Goal: Task Accomplishment & Management: Manage account settings

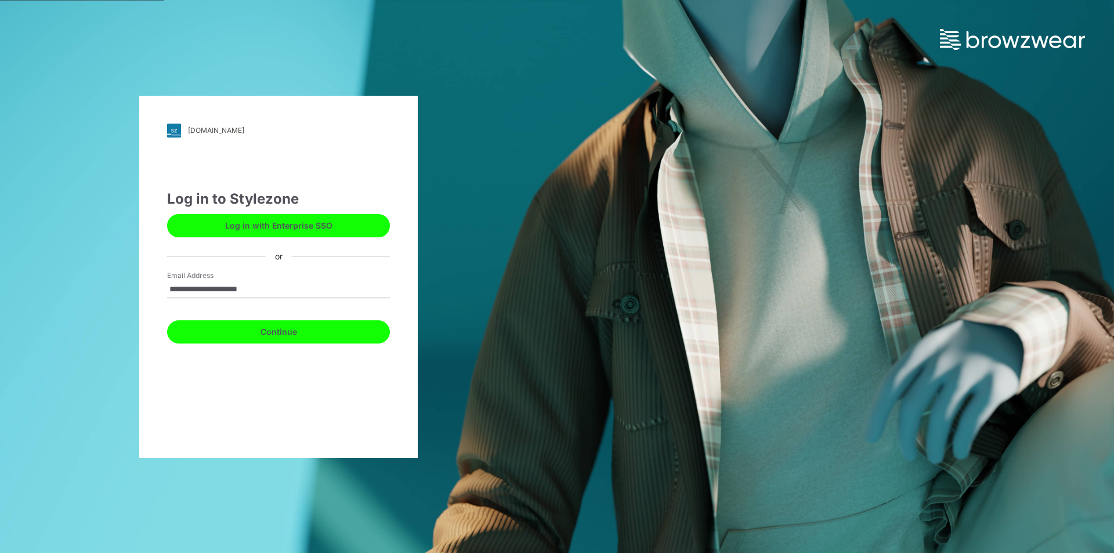
click at [216, 334] on button "Continue" at bounding box center [278, 331] width 223 height 23
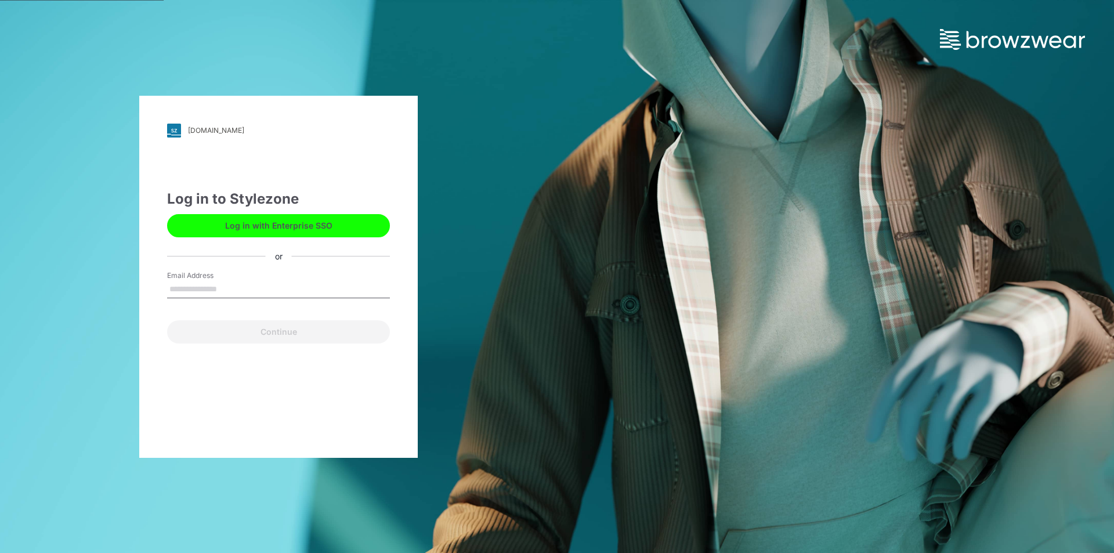
type input "**********"
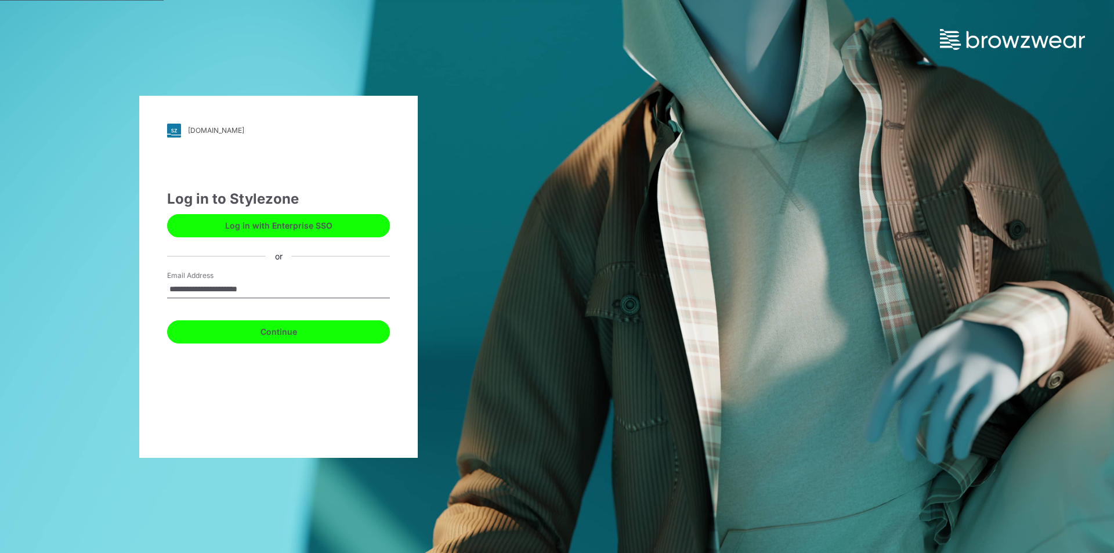
click at [200, 330] on button "Continue" at bounding box center [278, 331] width 223 height 23
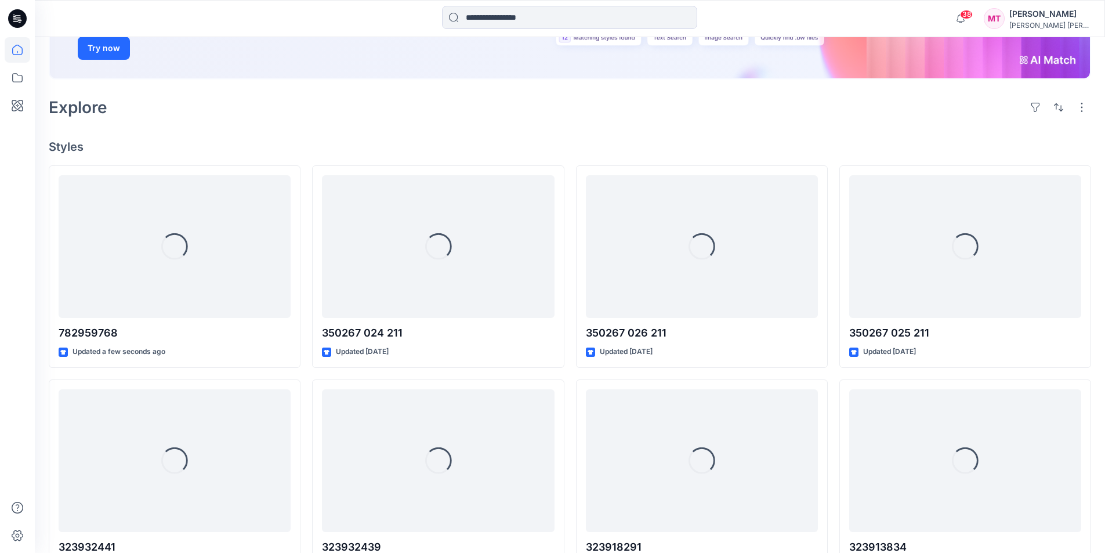
scroll to position [290, 0]
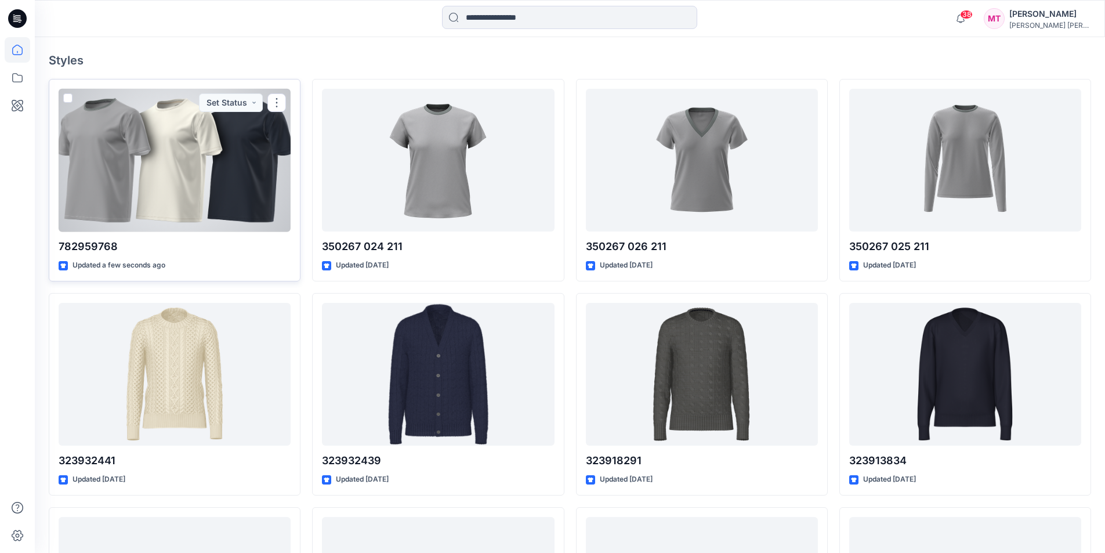
click at [219, 174] on div at bounding box center [175, 160] width 232 height 143
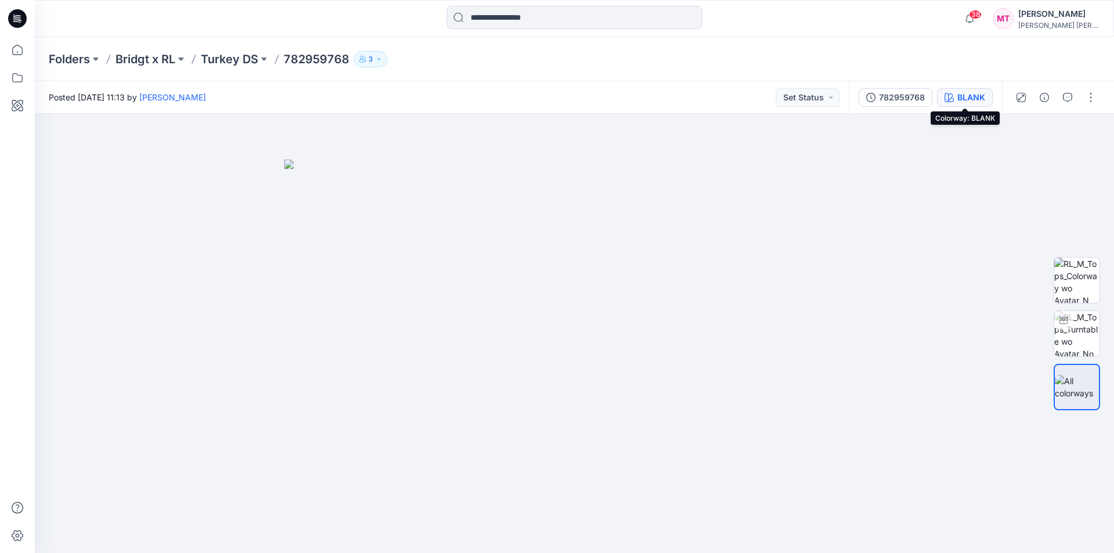
click at [970, 97] on div "BLANK" at bounding box center [971, 97] width 28 height 13
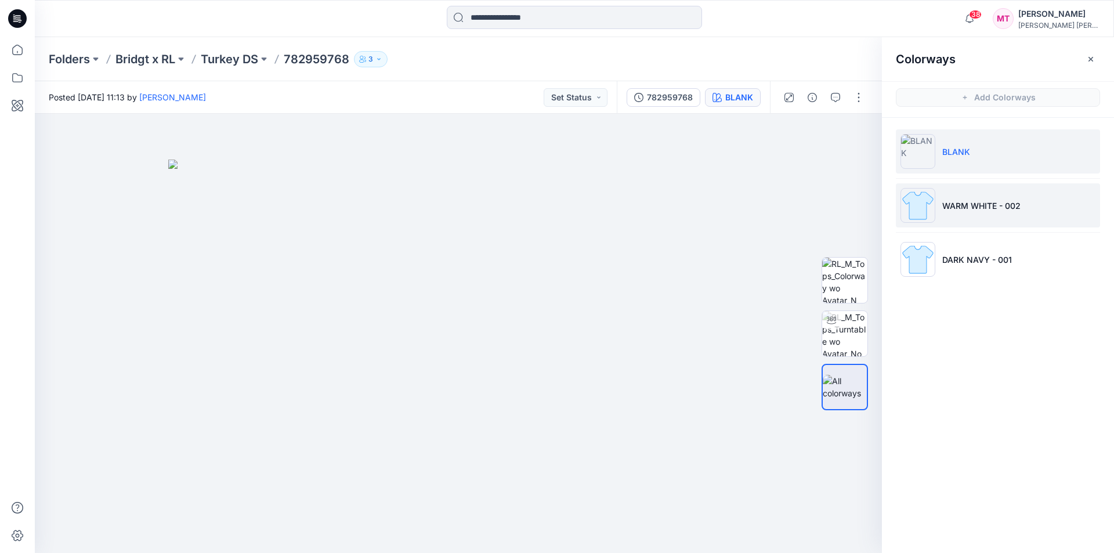
click at [953, 217] on li "WARM WHITE - 002" at bounding box center [998, 205] width 204 height 44
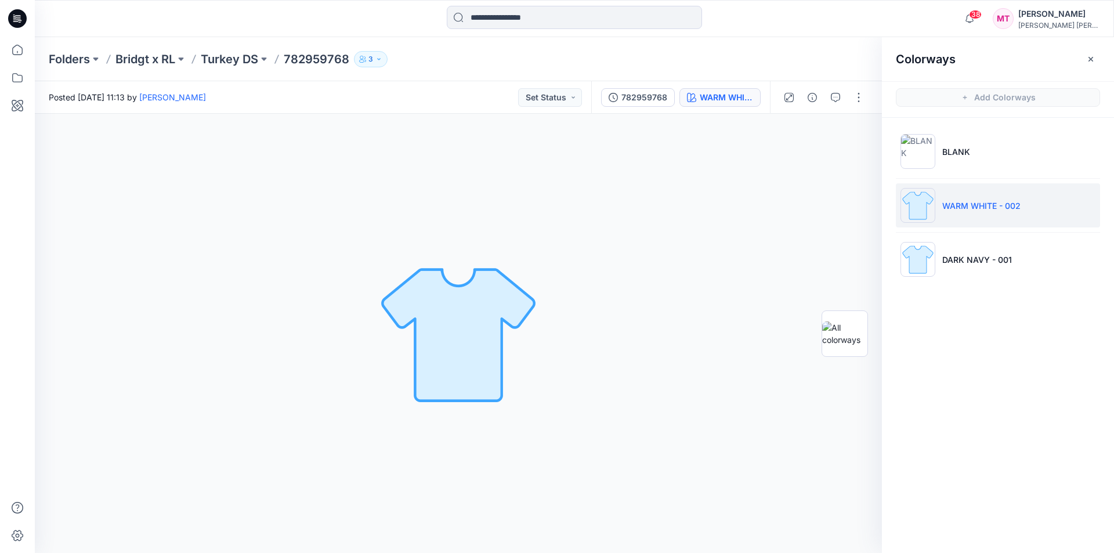
click at [715, 183] on div "WARM WHITE - 002 Loading... Material Properties Loading..." at bounding box center [458, 333] width 847 height 439
click at [956, 148] on p "BLANK" at bounding box center [956, 152] width 28 height 12
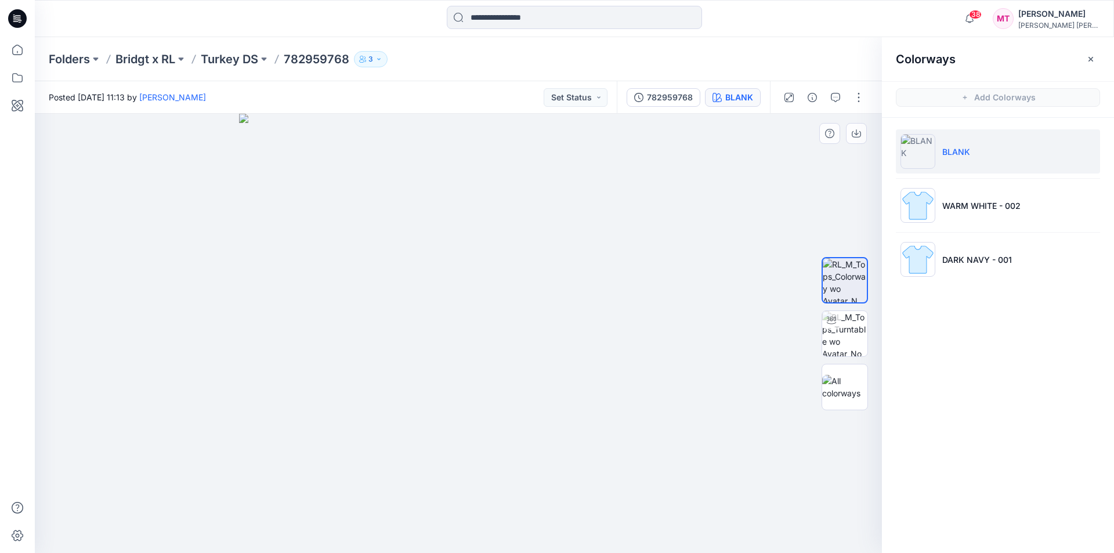
click at [675, 280] on img at bounding box center [458, 333] width 439 height 439
click at [1088, 57] on icon "button" at bounding box center [1090, 59] width 9 height 9
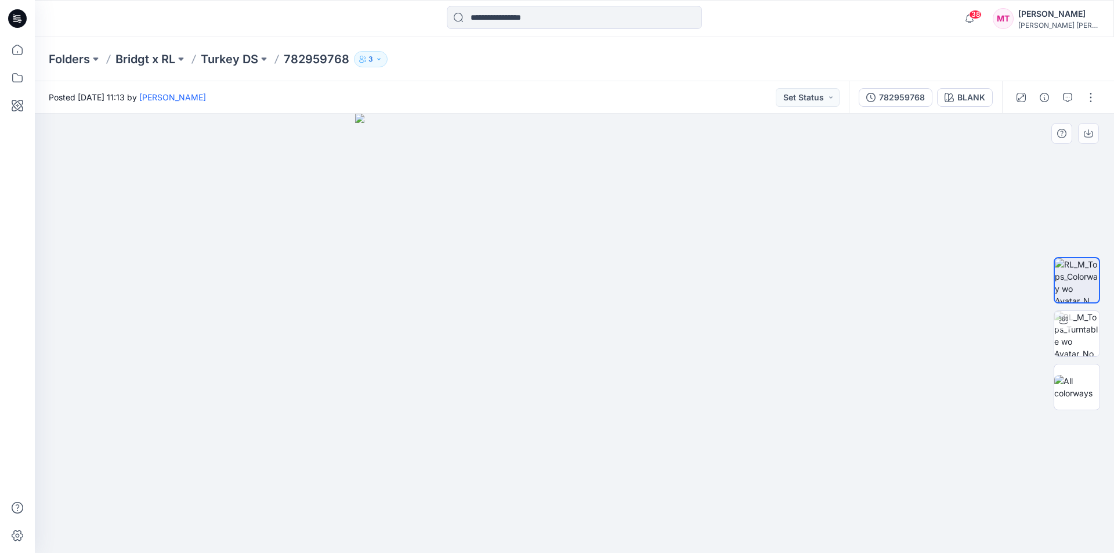
click at [757, 197] on img at bounding box center [574, 333] width 439 height 439
click at [972, 96] on div "BLANK" at bounding box center [971, 97] width 28 height 13
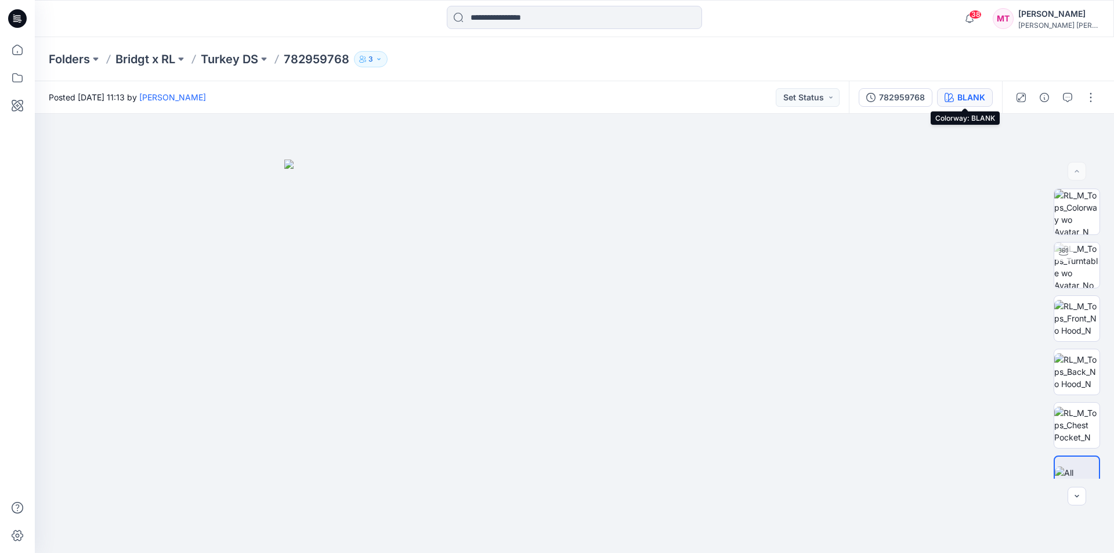
click at [953, 100] on icon "button" at bounding box center [949, 97] width 9 height 9
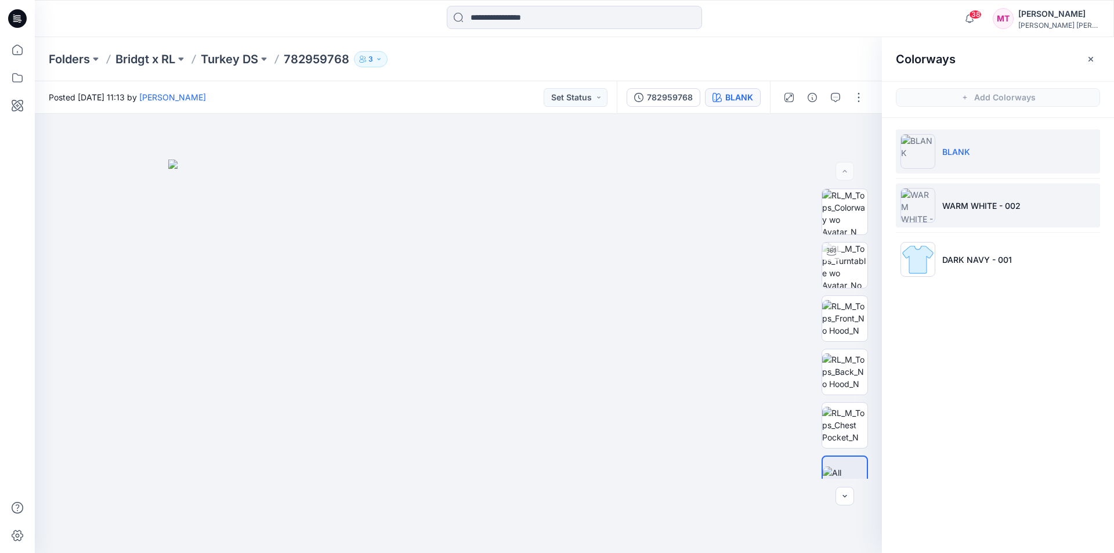
click at [952, 210] on p "WARM WHITE - 002" at bounding box center [981, 206] width 78 height 12
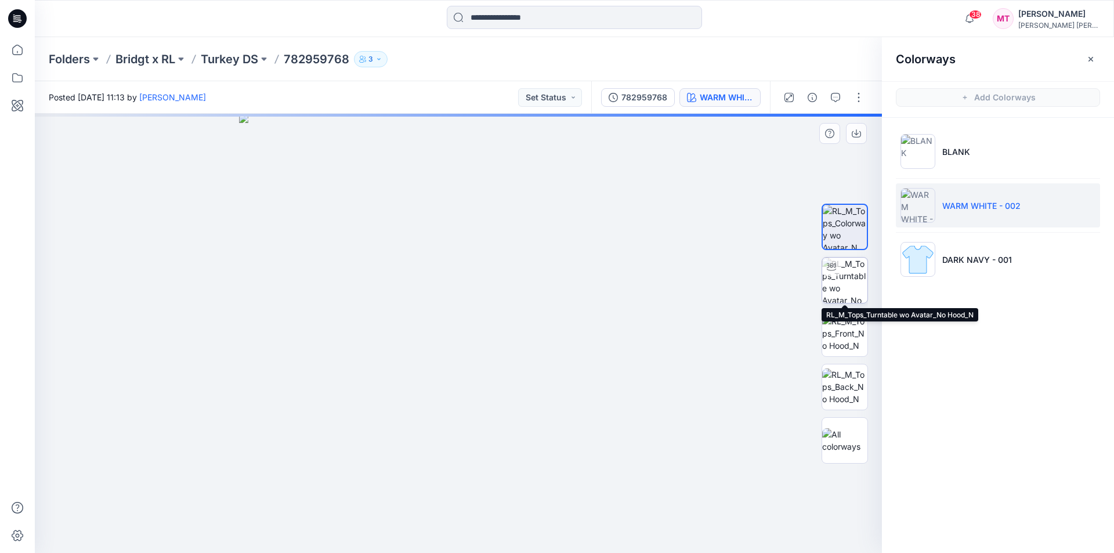
click at [844, 268] on img at bounding box center [844, 280] width 45 height 45
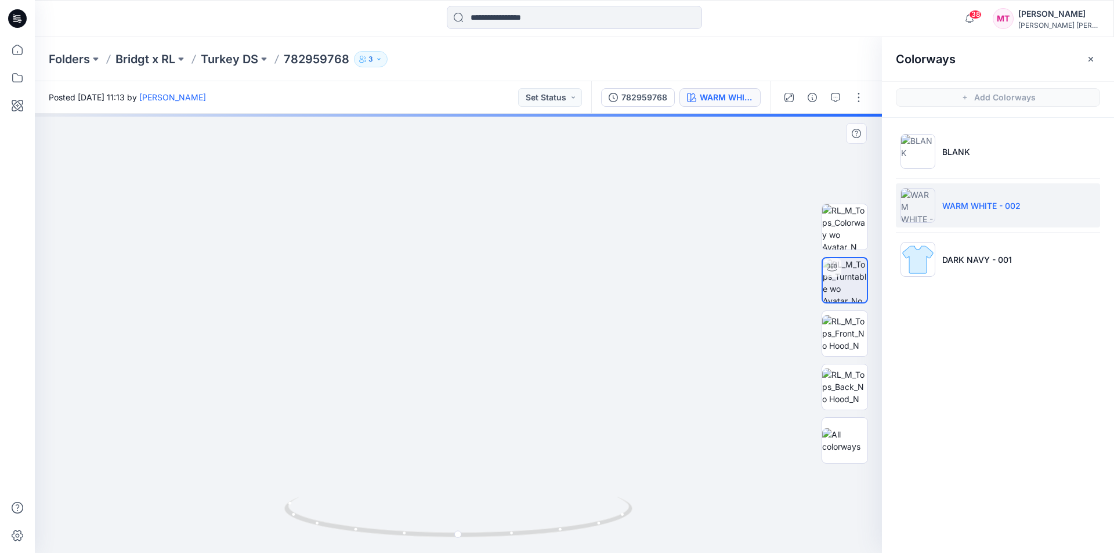
drag, startPoint x: 473, startPoint y: 222, endPoint x: 478, endPoint y: 395, distance: 173.0
click at [478, 395] on img at bounding box center [461, 232] width 1131 height 643
drag, startPoint x: 616, startPoint y: 368, endPoint x: 656, endPoint y: 352, distance: 42.5
click at [656, 352] on div at bounding box center [458, 333] width 847 height 439
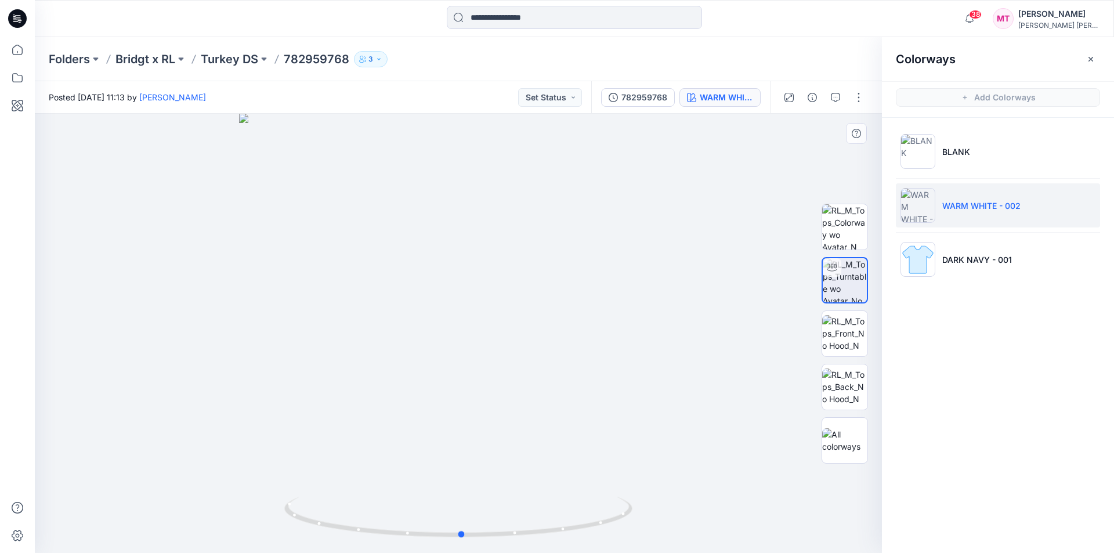
drag, startPoint x: 500, startPoint y: 376, endPoint x: 609, endPoint y: 385, distance: 110.1
click at [609, 385] on div at bounding box center [458, 333] width 847 height 439
drag, startPoint x: 522, startPoint y: 383, endPoint x: 613, endPoint y: 389, distance: 91.3
click at [613, 388] on div at bounding box center [458, 333] width 847 height 439
drag, startPoint x: 599, startPoint y: 388, endPoint x: 611, endPoint y: 391, distance: 11.8
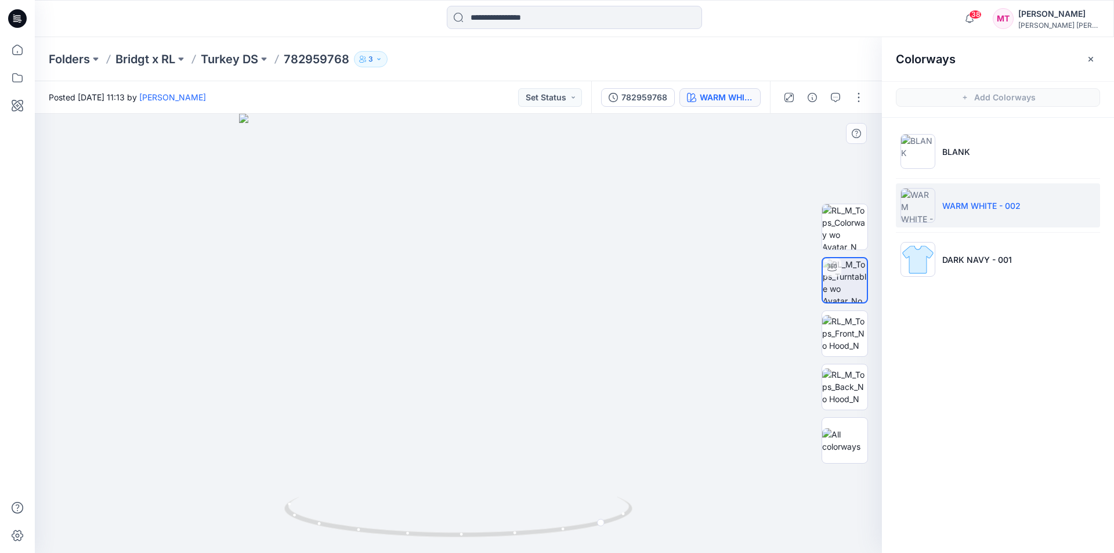
click at [611, 391] on div at bounding box center [458, 333] width 847 height 439
drag, startPoint x: 498, startPoint y: 396, endPoint x: 661, endPoint y: 394, distance: 163.1
click at [661, 394] on div at bounding box center [458, 333] width 847 height 439
drag, startPoint x: 649, startPoint y: 393, endPoint x: 592, endPoint y: 392, distance: 56.3
click at [592, 392] on div at bounding box center [458, 333] width 847 height 439
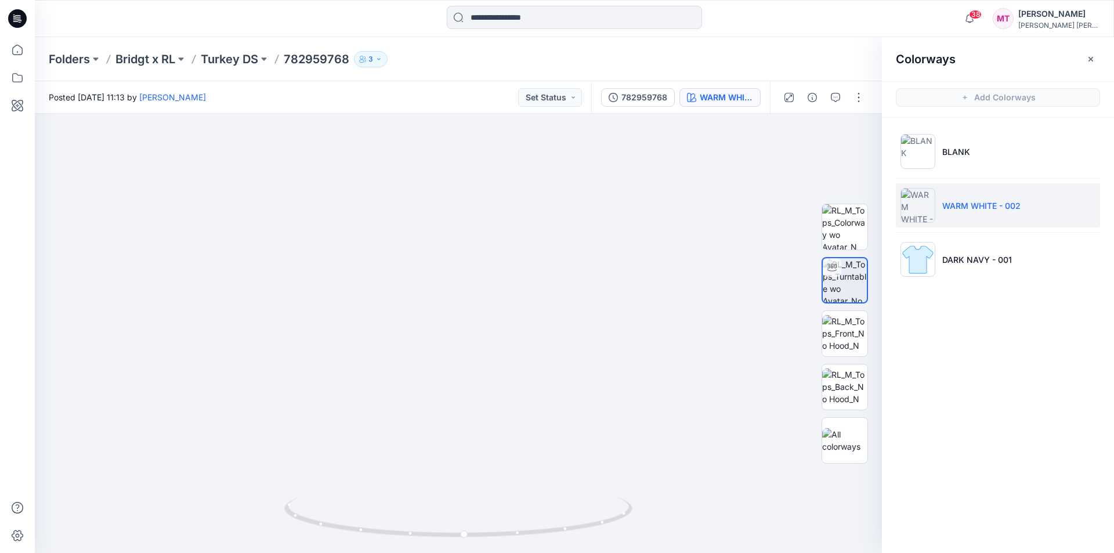
click at [1086, 61] on icon "button" at bounding box center [1090, 59] width 9 height 9
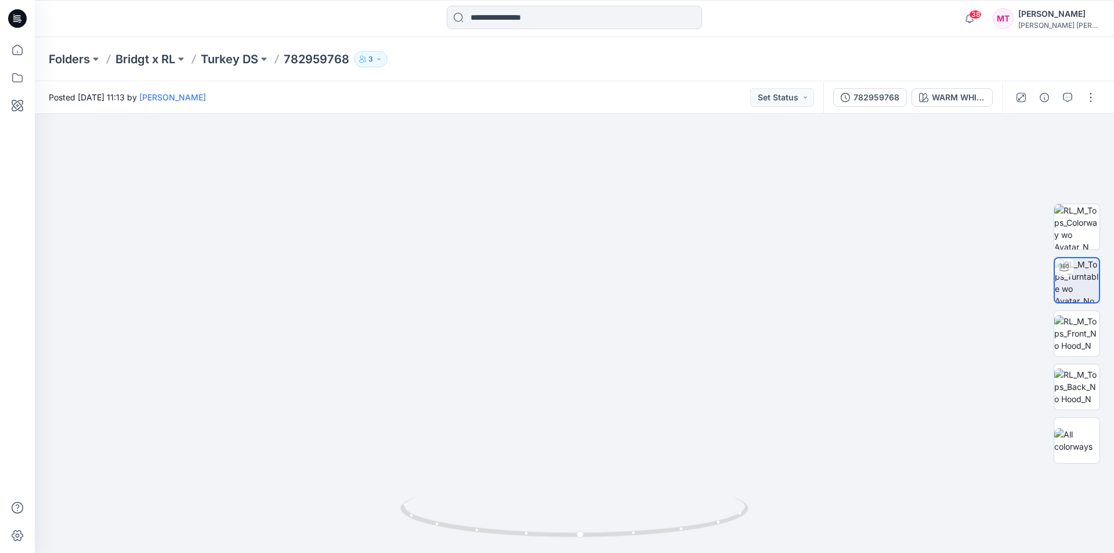
click at [373, 59] on button "3" at bounding box center [371, 59] width 34 height 16
drag, startPoint x: 689, startPoint y: 412, endPoint x: 685, endPoint y: 272, distance: 140.5
click at [691, 248] on img at bounding box center [574, 178] width 1131 height 751
click at [698, 264] on img at bounding box center [575, 166] width 1131 height 776
drag, startPoint x: 689, startPoint y: 389, endPoint x: 692, endPoint y: 291, distance: 98.7
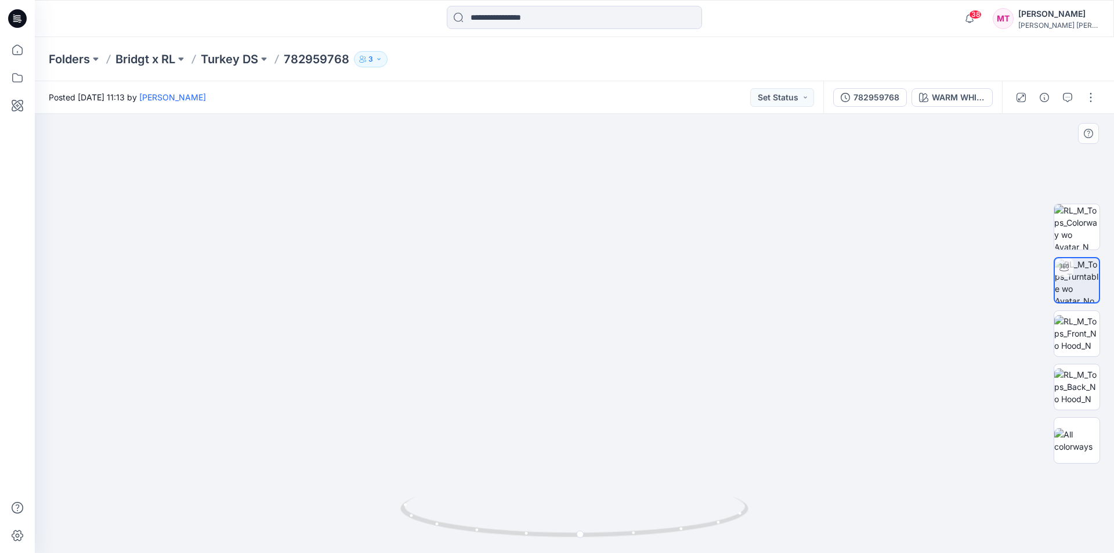
click at [694, 288] on img at bounding box center [584, 103] width 1131 height 902
drag, startPoint x: 689, startPoint y: 401, endPoint x: 691, endPoint y: 318, distance: 83.0
click at [691, 318] on img at bounding box center [591, 11] width 1131 height 1086
drag, startPoint x: 770, startPoint y: 361, endPoint x: 851, endPoint y: 383, distance: 83.5
click at [851, 383] on div at bounding box center [574, 333] width 1079 height 439
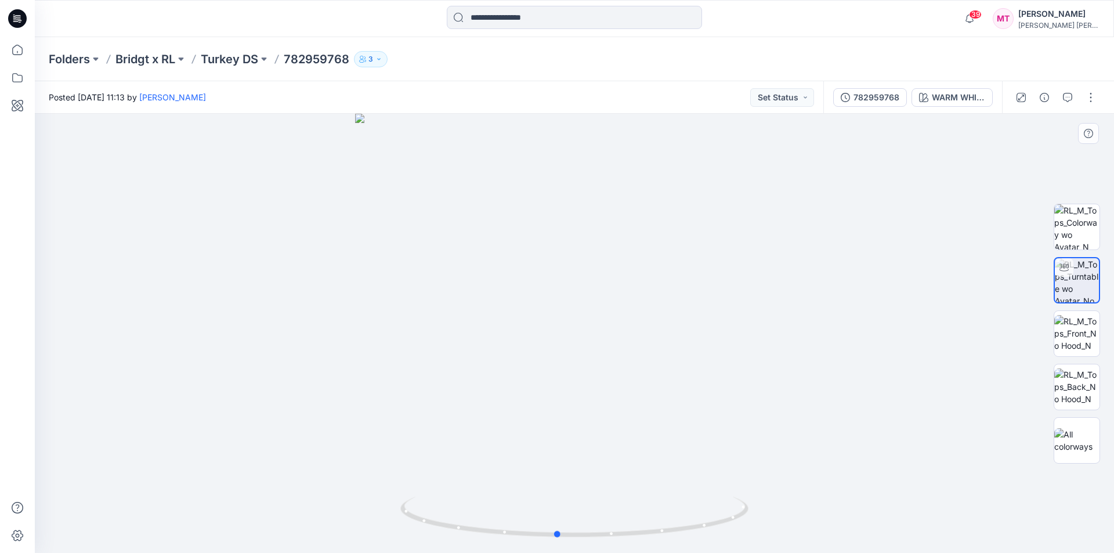
drag, startPoint x: 728, startPoint y: 394, endPoint x: 638, endPoint y: 391, distance: 90.0
click at [638, 391] on div at bounding box center [574, 333] width 1079 height 439
click at [953, 104] on button "WARM WHITE - 002" at bounding box center [952, 97] width 81 height 19
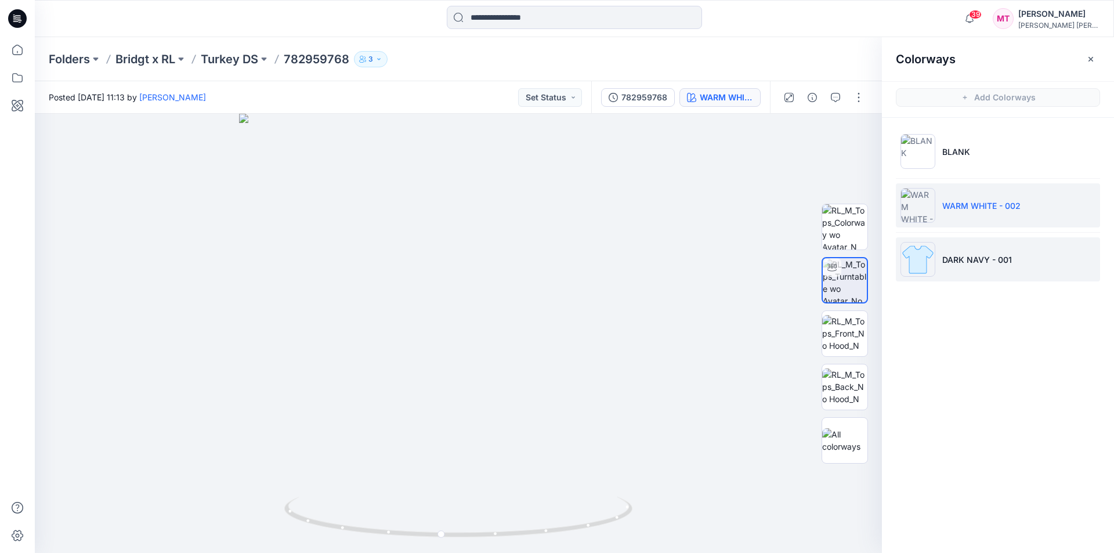
click at [943, 252] on li "DARK NAVY - 001" at bounding box center [998, 259] width 204 height 44
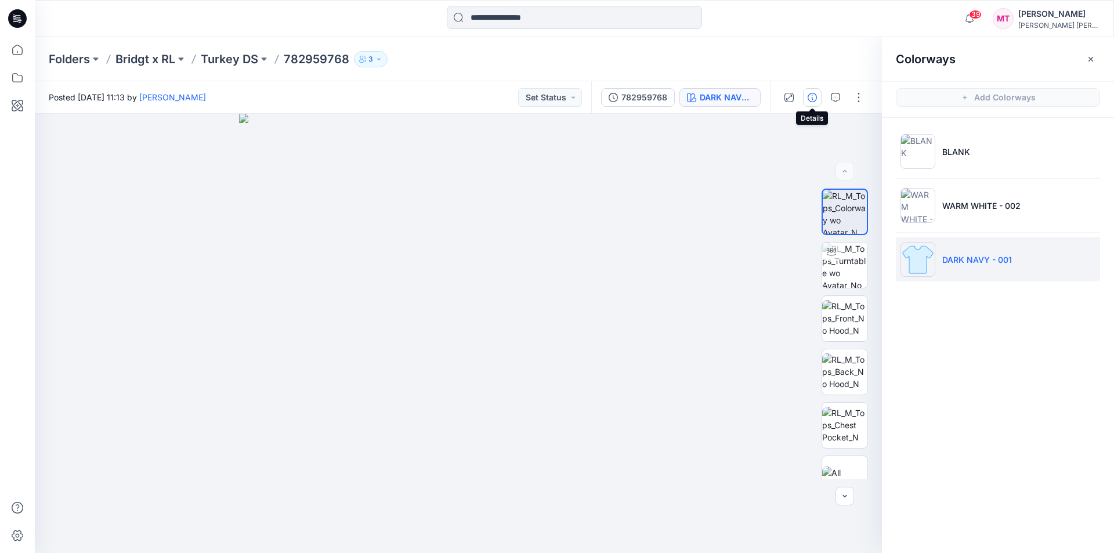
click at [808, 96] on icon "button" at bounding box center [812, 97] width 9 height 9
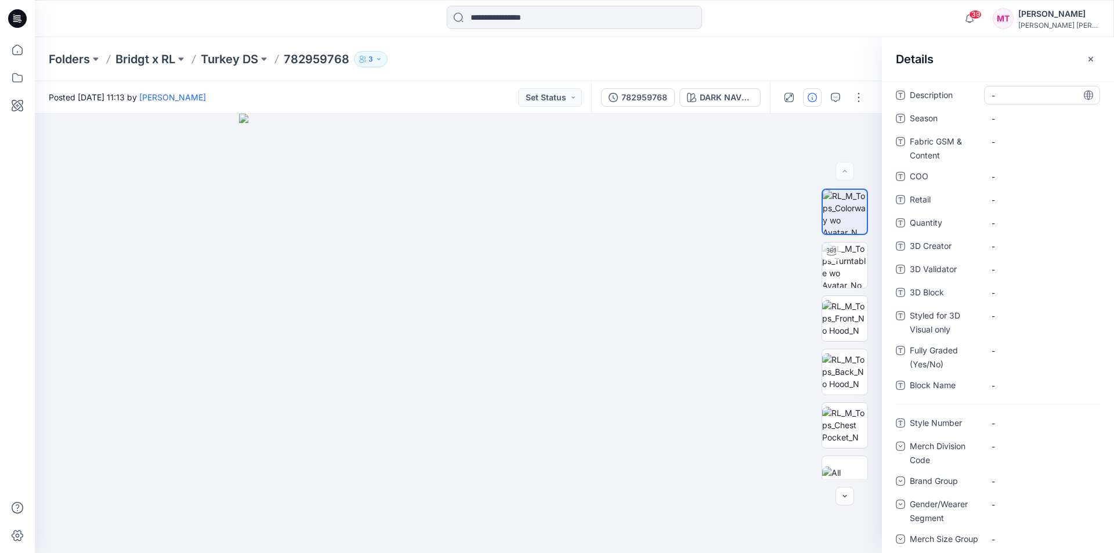
click at [1015, 97] on span "-" at bounding box center [1042, 95] width 101 height 12
drag, startPoint x: 953, startPoint y: 93, endPoint x: 910, endPoint y: 95, distance: 43.0
click at [910, 95] on span "Description" at bounding box center [945, 96] width 70 height 16
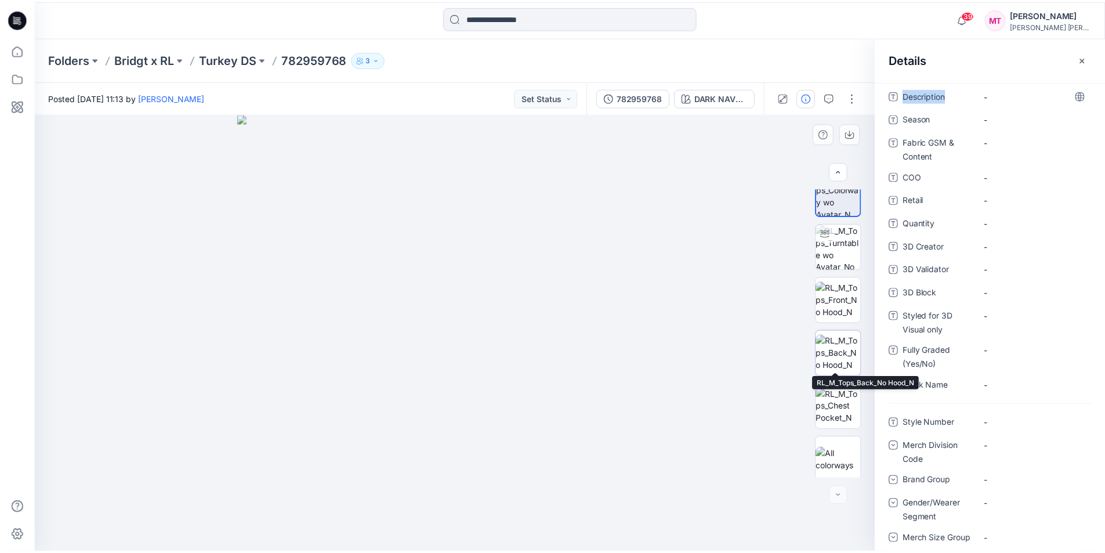
scroll to position [23, 0]
click at [243, 58] on p "Turkey DS" at bounding box center [229, 59] width 57 height 16
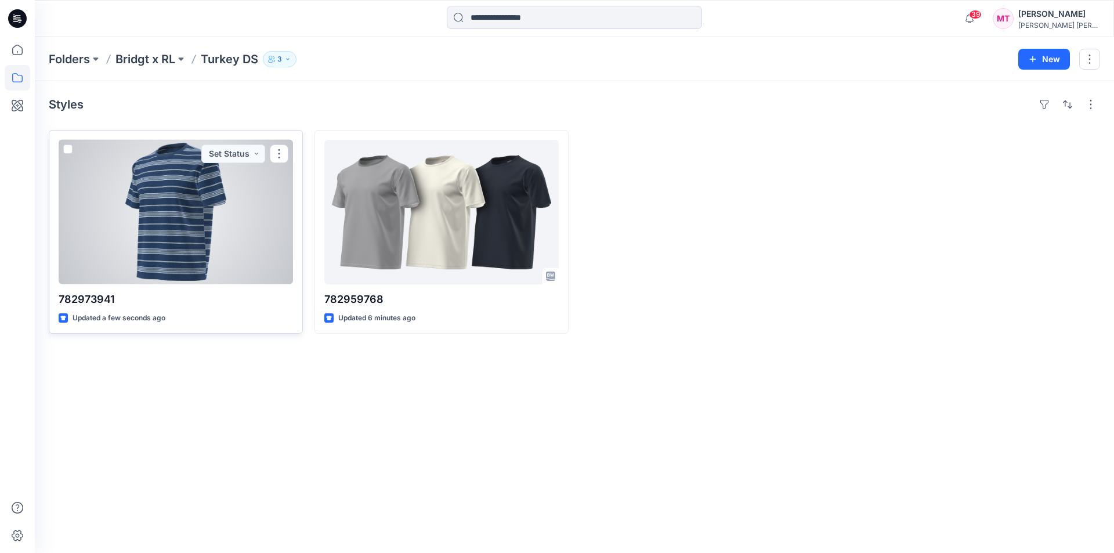
click at [250, 242] on div at bounding box center [176, 212] width 234 height 144
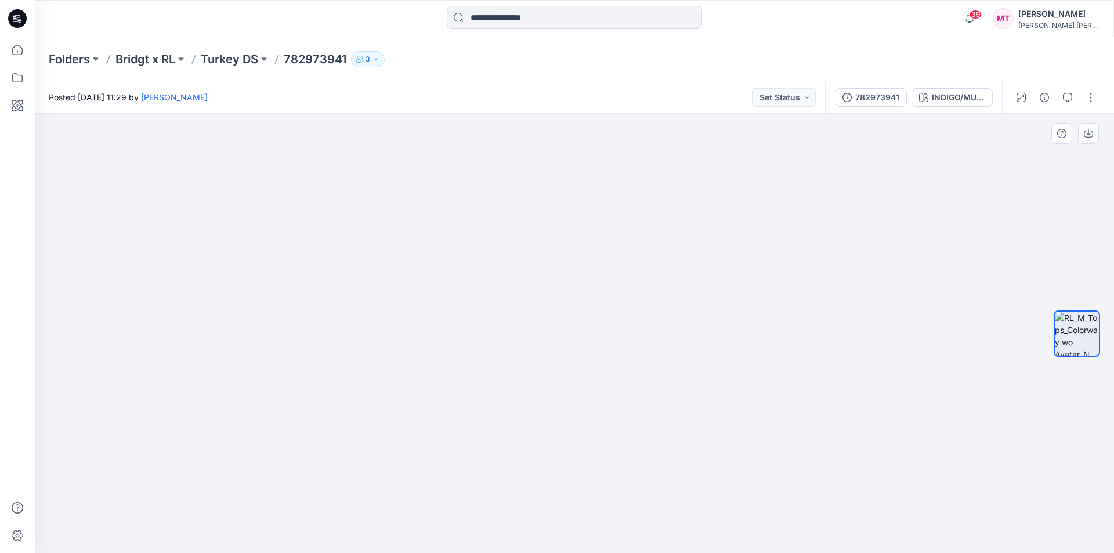
drag, startPoint x: 720, startPoint y: 449, endPoint x: 627, endPoint y: 442, distance: 93.1
click at [627, 442] on img at bounding box center [574, 270] width 699 height 566
drag, startPoint x: 690, startPoint y: 406, endPoint x: 764, endPoint y: 417, distance: 74.5
click at [764, 417] on img at bounding box center [574, 271] width 699 height 563
drag, startPoint x: 641, startPoint y: 414, endPoint x: 736, endPoint y: 424, distance: 96.2
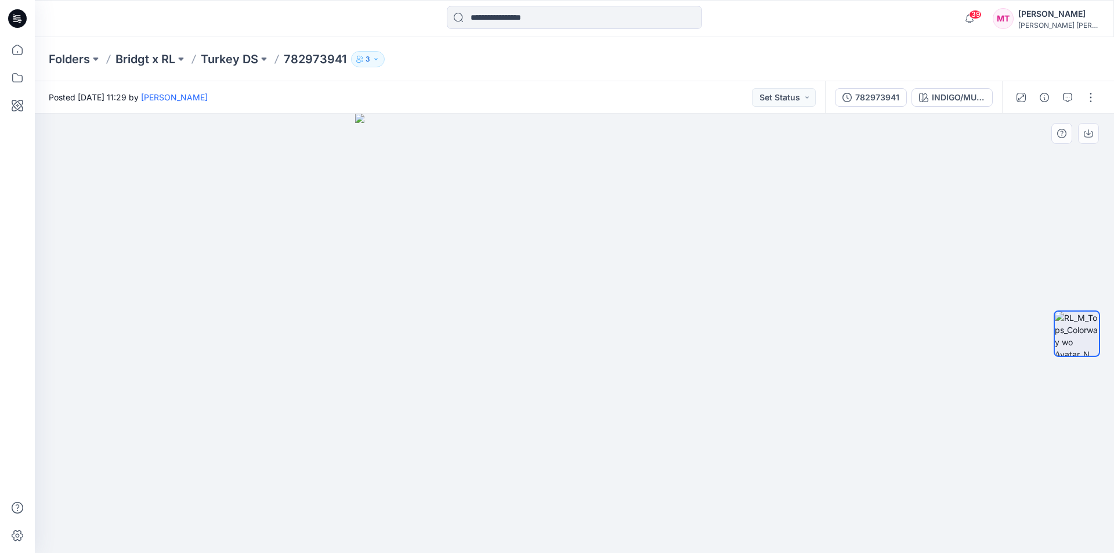
click at [736, 424] on img at bounding box center [574, 333] width 439 height 439
click at [248, 59] on p "Turkey DS" at bounding box center [229, 59] width 57 height 16
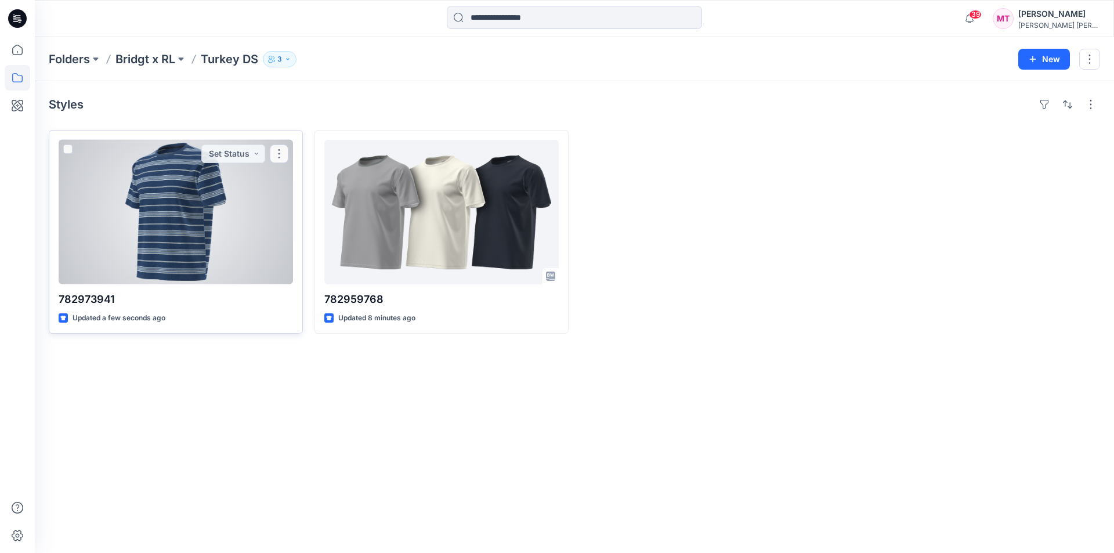
click at [209, 256] on div at bounding box center [176, 212] width 234 height 144
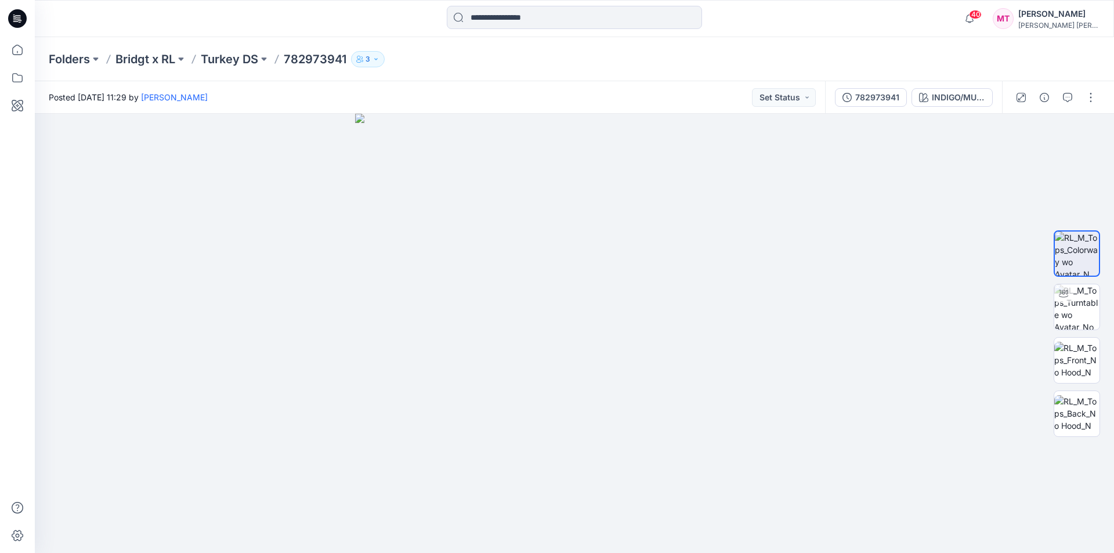
click at [1061, 16] on div "[PERSON_NAME]" at bounding box center [1058, 14] width 81 height 14
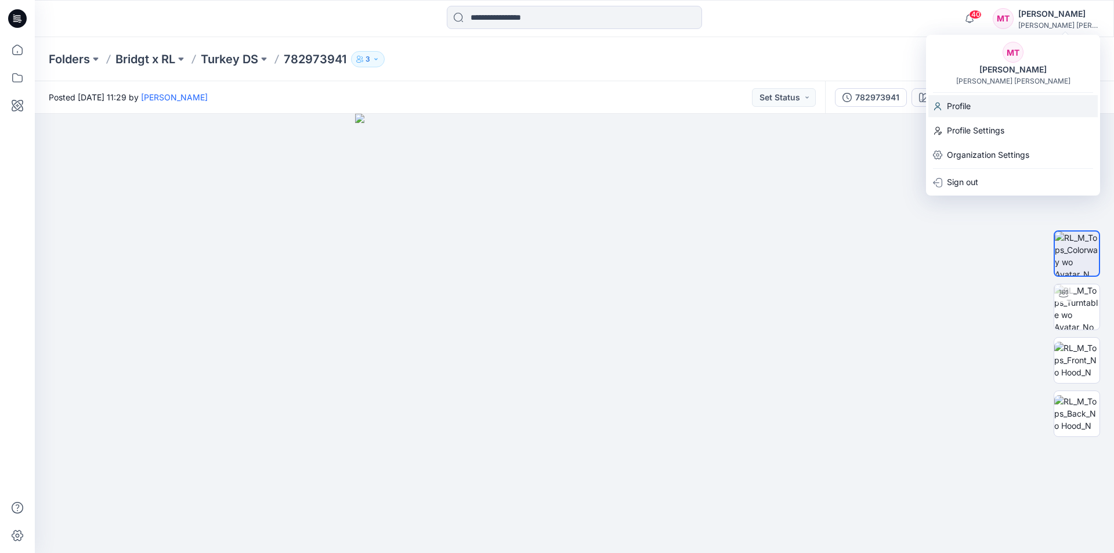
click at [986, 108] on div "Profile" at bounding box center [1012, 106] width 169 height 22
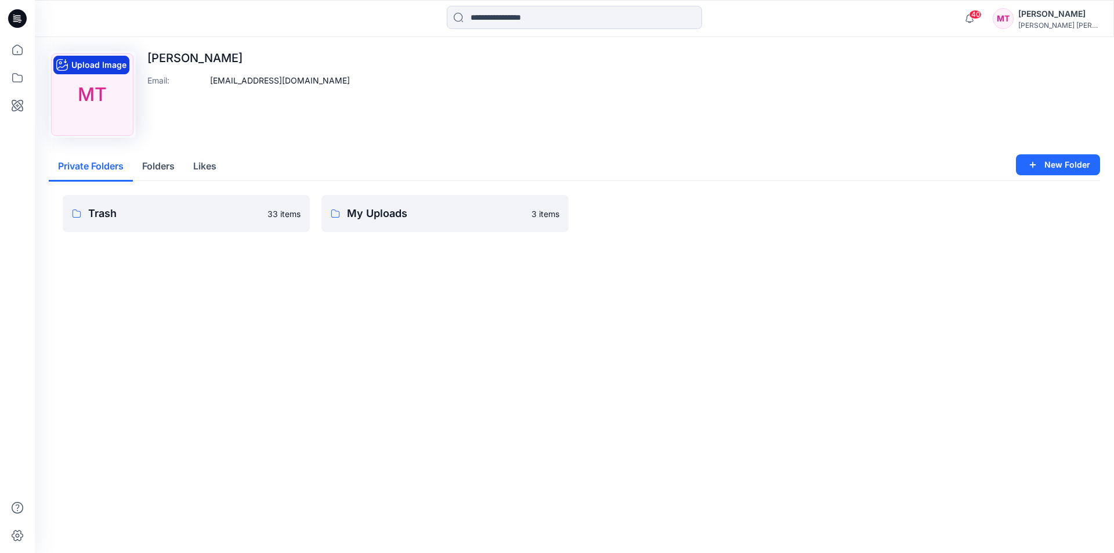
click at [122, 65] on button "Upload Image" at bounding box center [91, 65] width 76 height 19
click at [1014, 20] on div "MT" at bounding box center [1003, 18] width 21 height 21
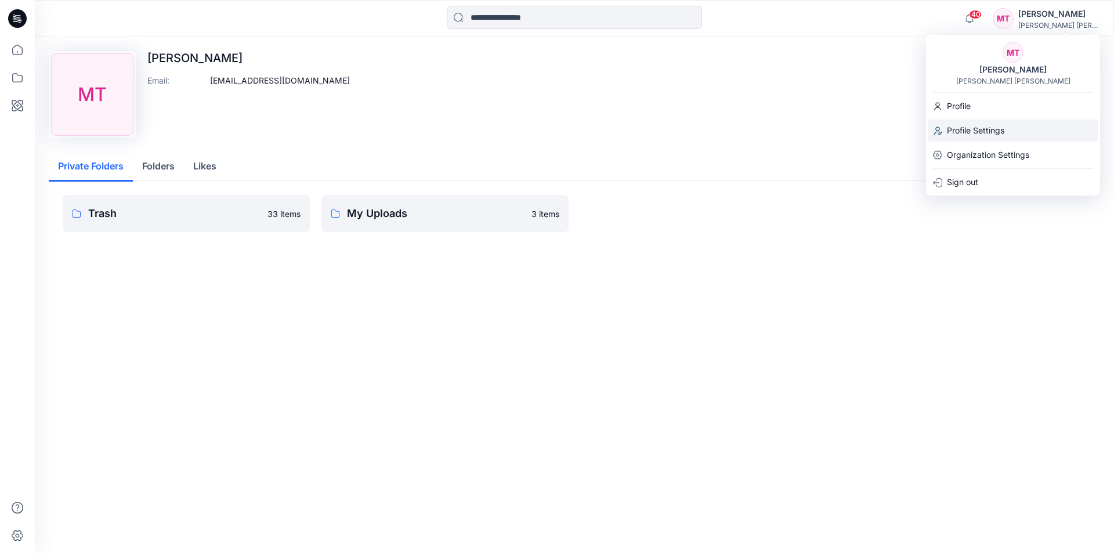
click at [996, 127] on p "Profile Settings" at bounding box center [975, 131] width 57 height 22
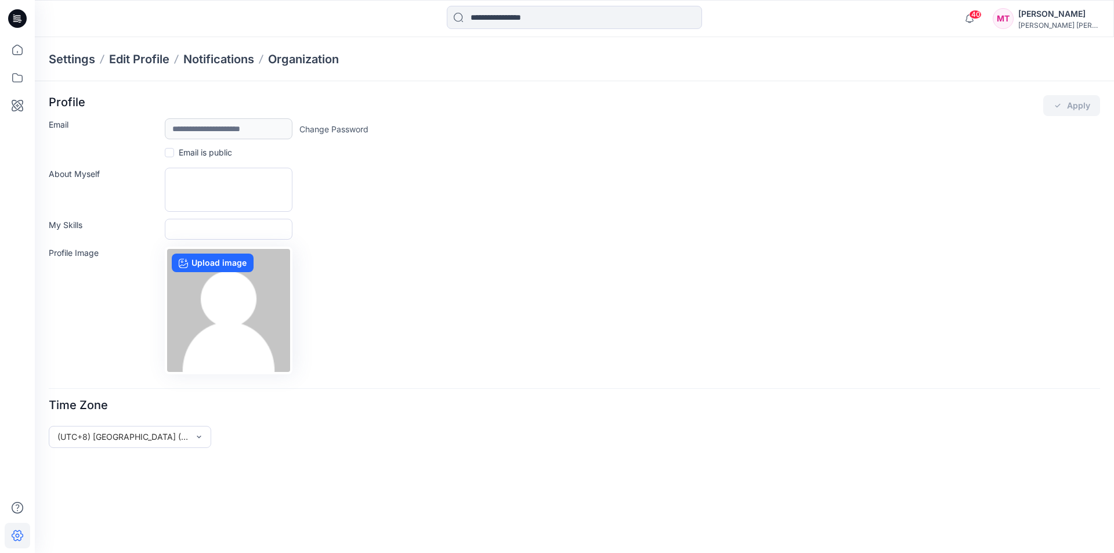
click at [23, 21] on icon at bounding box center [17, 18] width 19 height 19
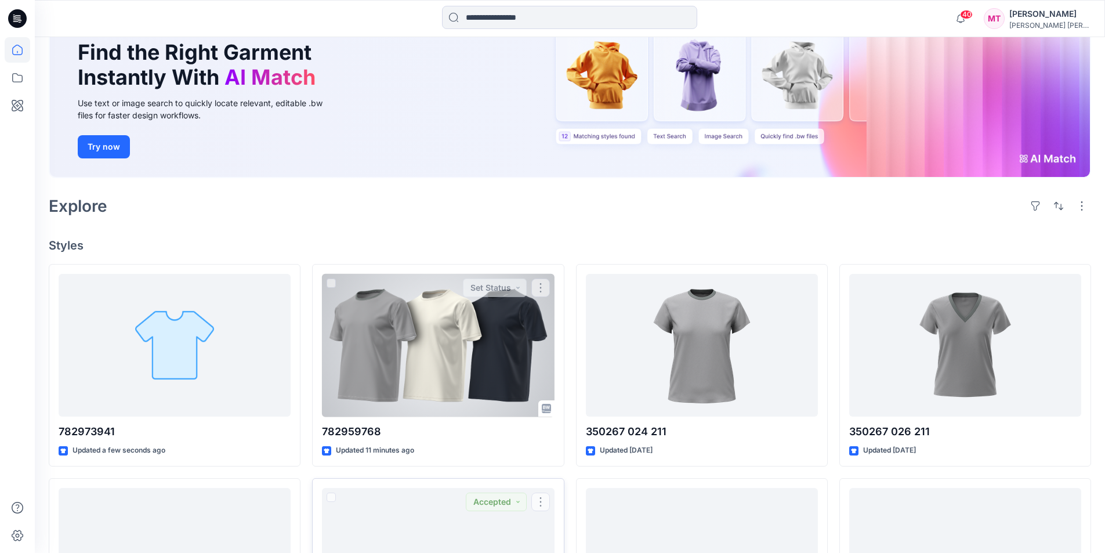
scroll to position [101, 0]
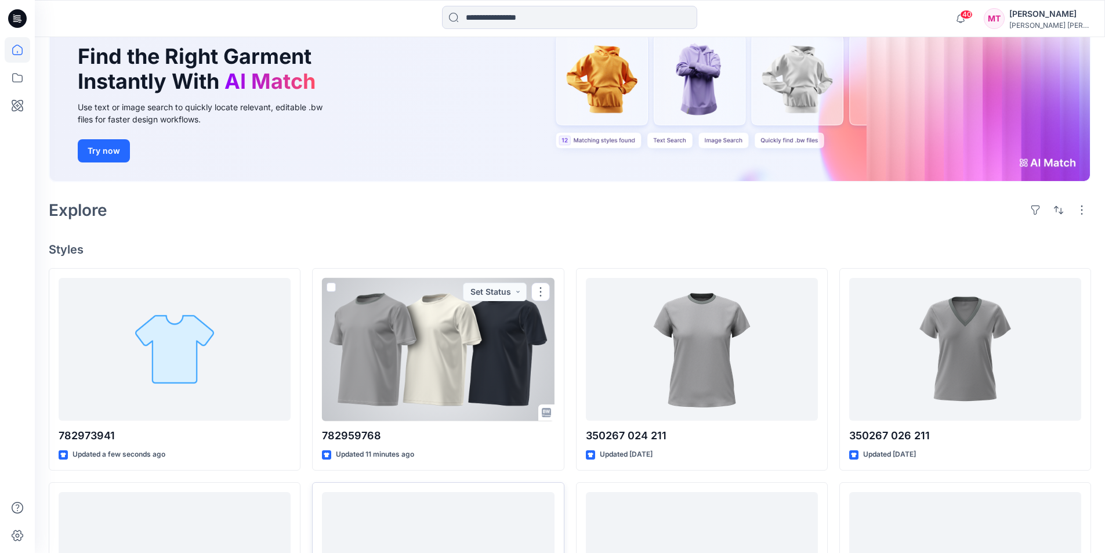
click at [353, 363] on div at bounding box center [438, 349] width 232 height 143
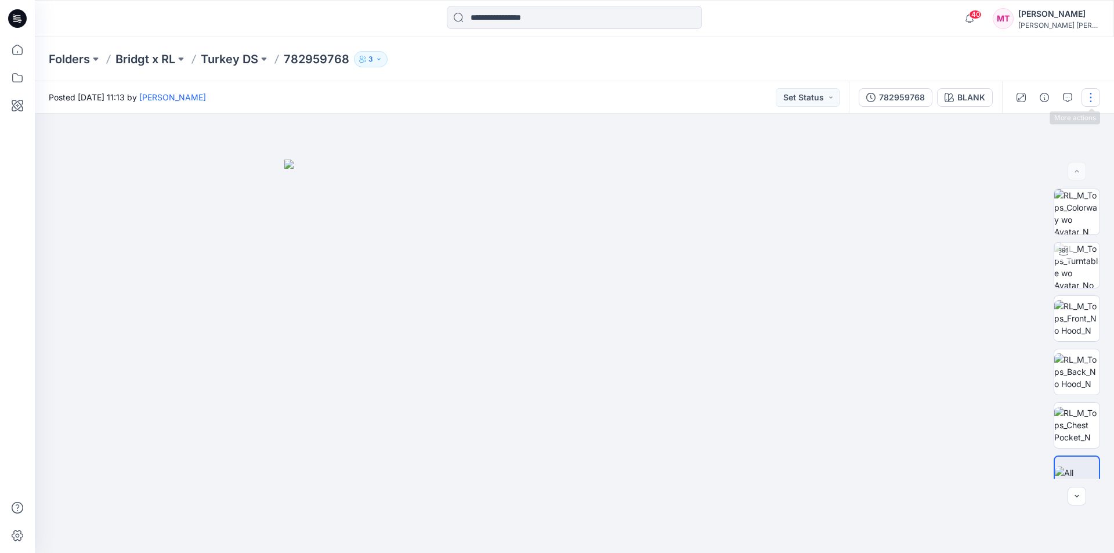
click at [1089, 96] on button "button" at bounding box center [1091, 97] width 19 height 19
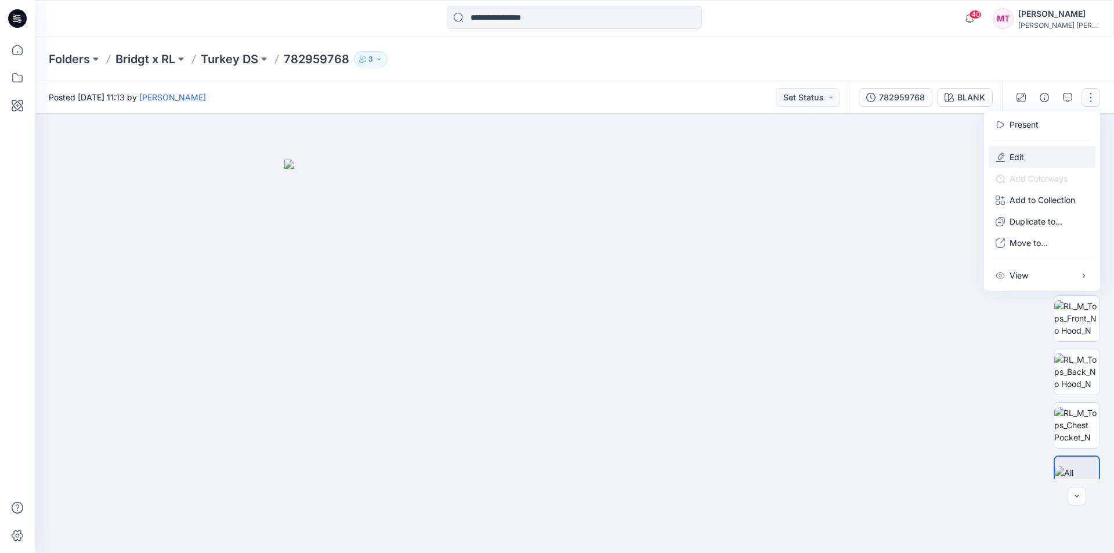
click at [1015, 159] on p "Edit" at bounding box center [1017, 157] width 15 height 12
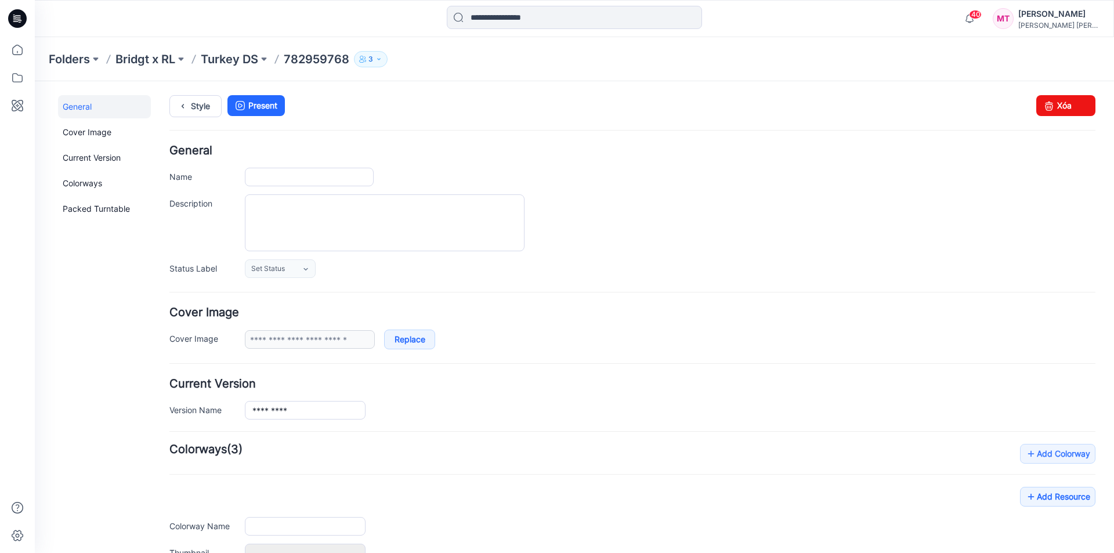
type input "*********"
type input "*****"
type input "**********"
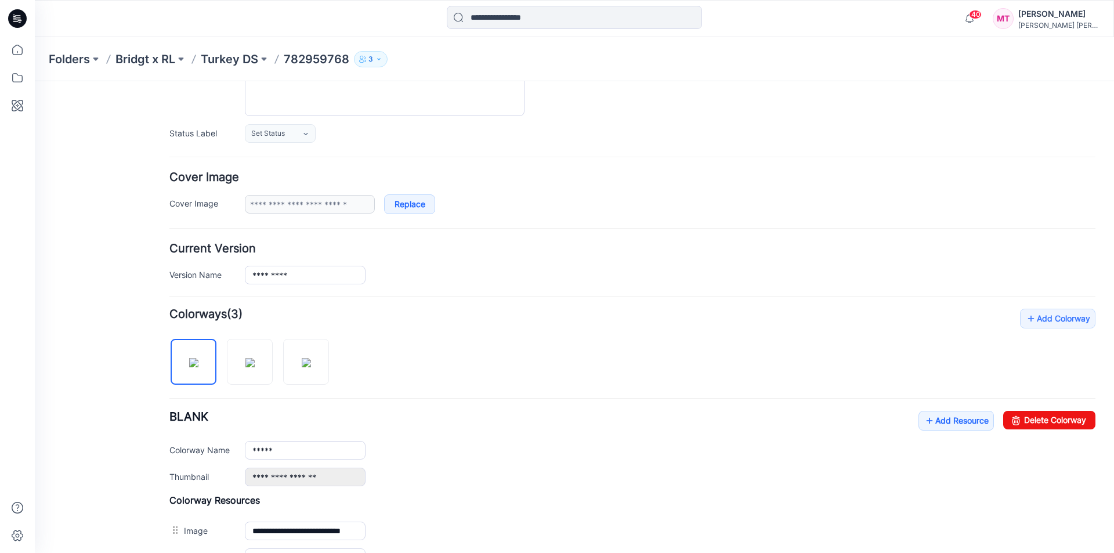
scroll to position [174, 0]
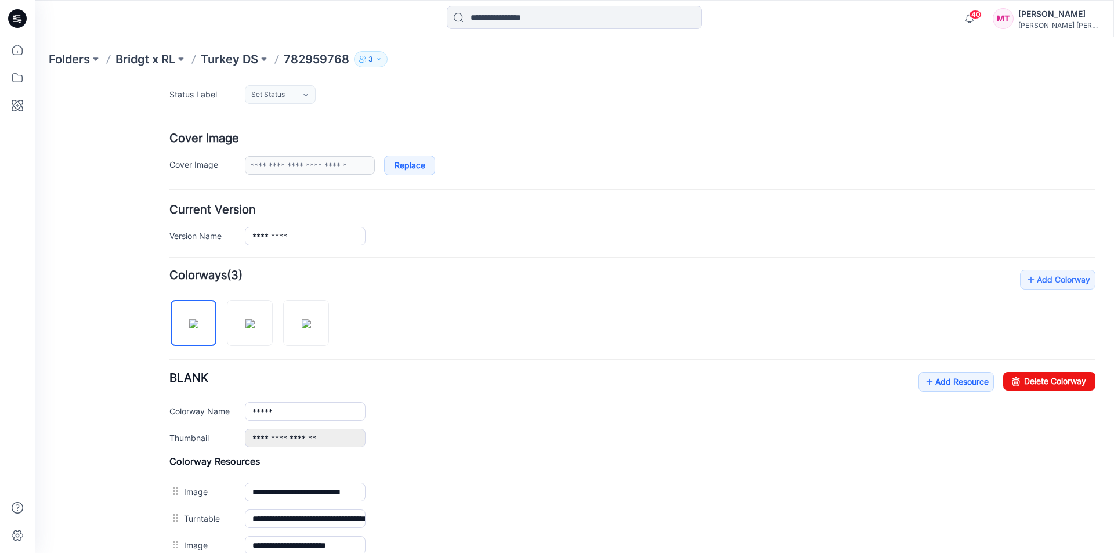
click at [507, 313] on div "Add Colorway Colorways (3) BLANK Add Resource Delete Colorway Colorway Name ***…" at bounding box center [632, 441] width 926 height 342
drag, startPoint x: 255, startPoint y: 331, endPoint x: 275, endPoint y: 323, distance: 21.7
click at [255, 328] on img at bounding box center [249, 323] width 9 height 9
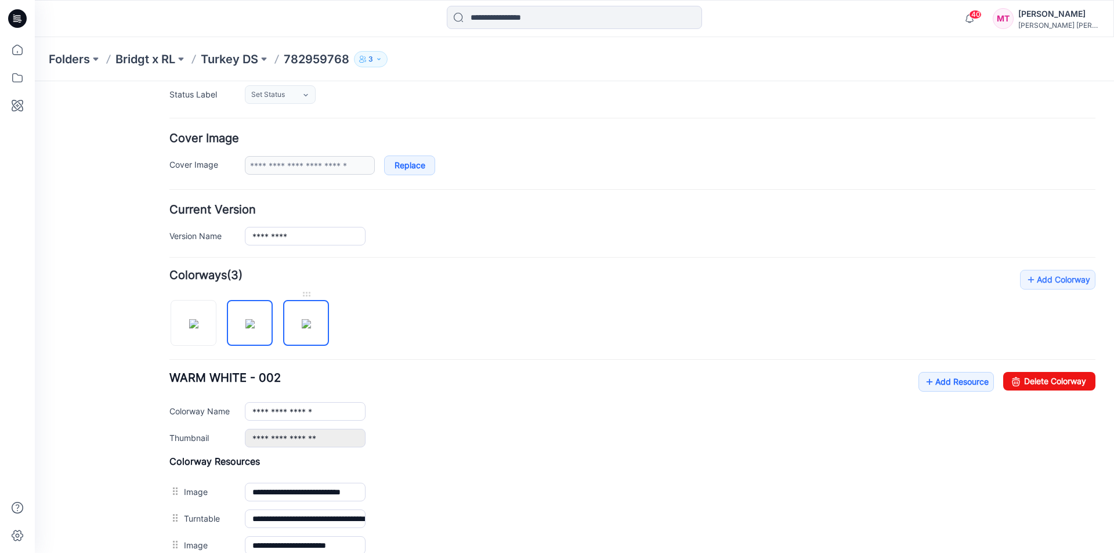
click at [311, 326] on img at bounding box center [306, 323] width 9 height 9
click at [191, 326] on img at bounding box center [193, 323] width 9 height 9
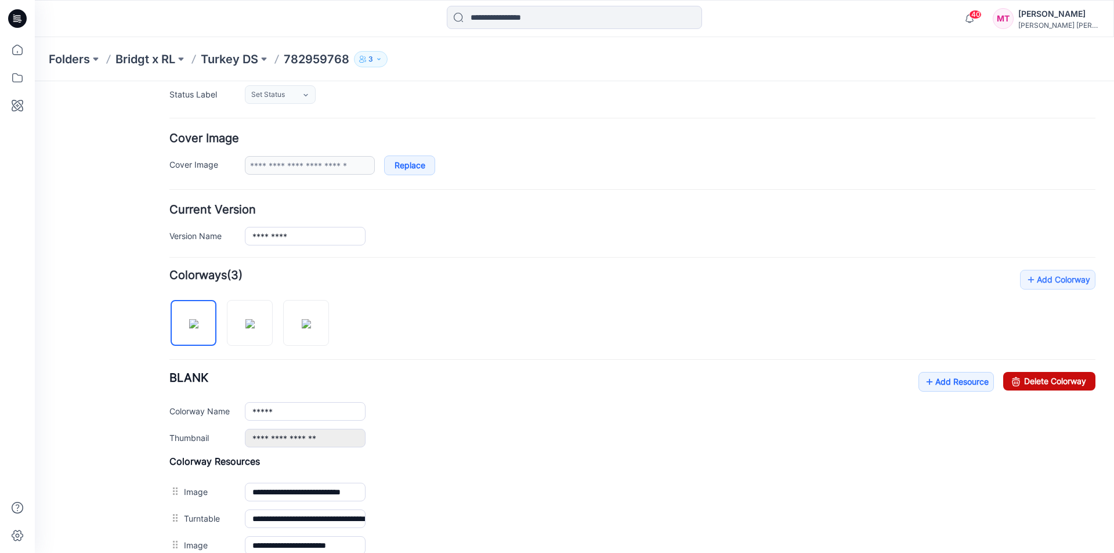
drag, startPoint x: 1041, startPoint y: 382, endPoint x: 648, endPoint y: 144, distance: 459.3
click at [1041, 382] on link "Delete Colorway" at bounding box center [1049, 381] width 92 height 19
type input "**********"
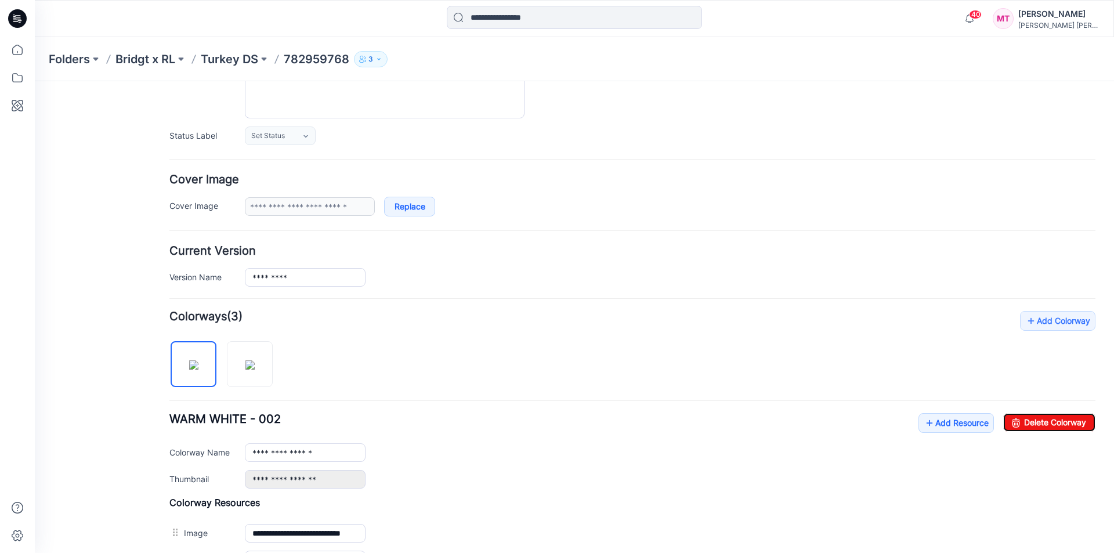
scroll to position [76, 0]
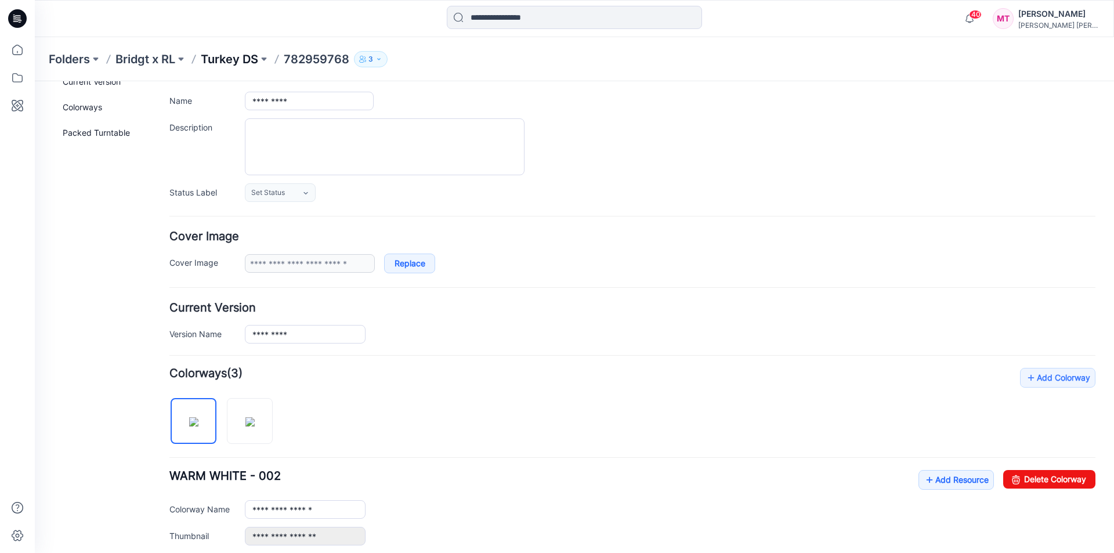
click at [229, 57] on p "Turkey DS" at bounding box center [229, 59] width 57 height 16
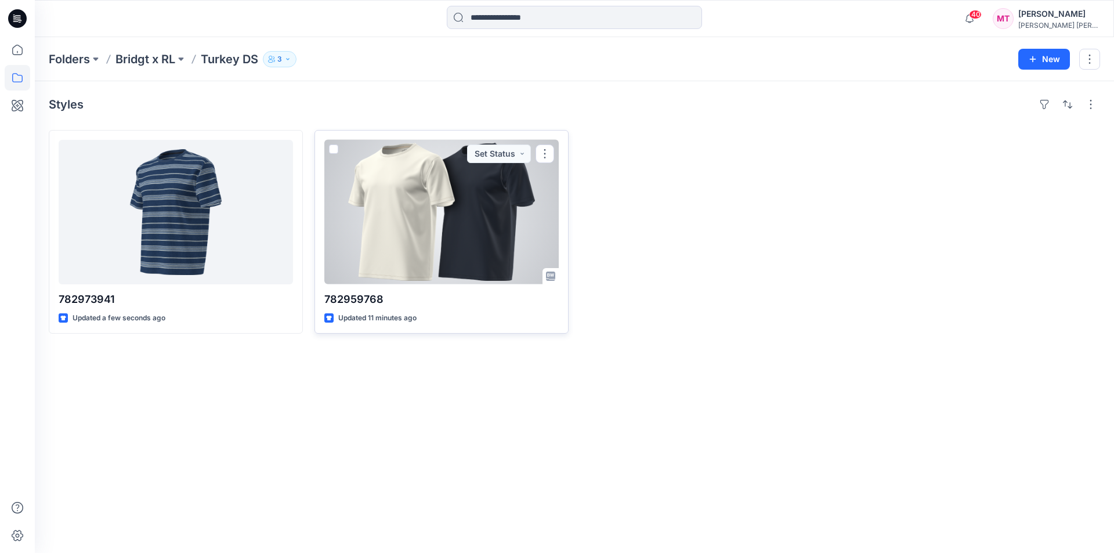
click at [465, 254] on div at bounding box center [441, 212] width 234 height 144
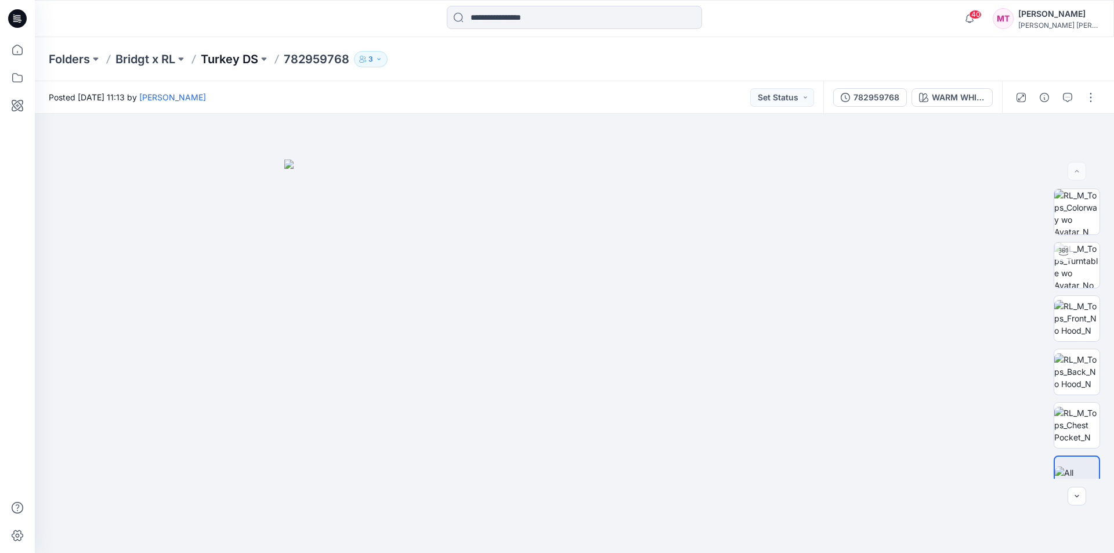
click at [241, 61] on p "Turkey DS" at bounding box center [229, 59] width 57 height 16
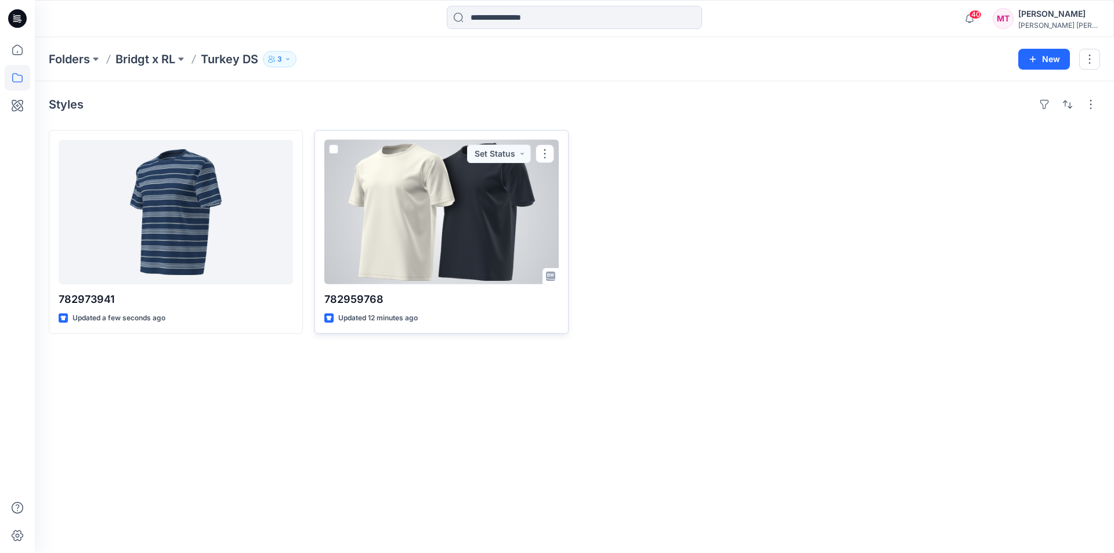
click at [475, 229] on div at bounding box center [441, 212] width 234 height 144
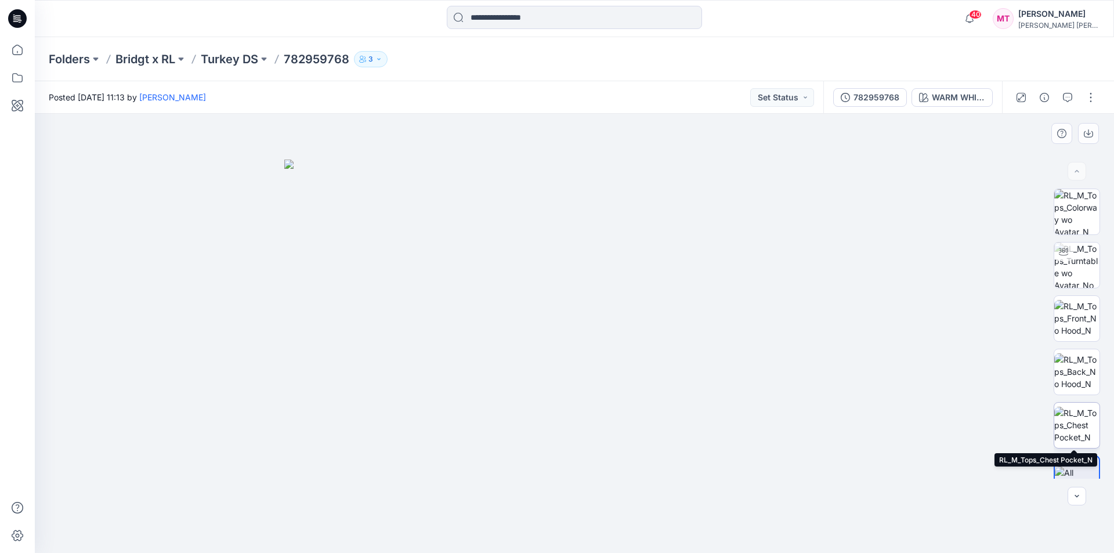
click at [1079, 417] on img at bounding box center [1076, 425] width 45 height 37
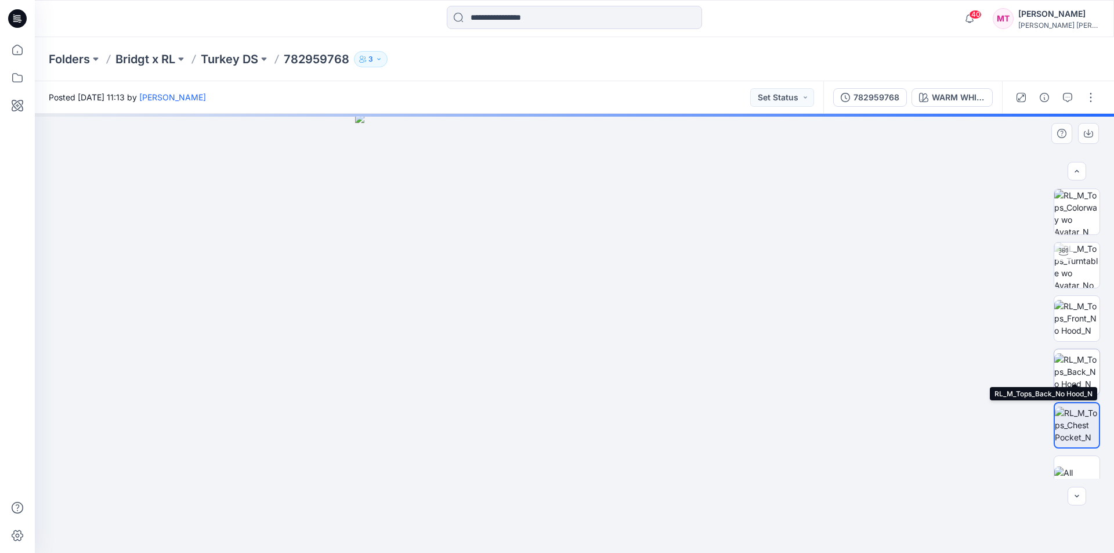
scroll to position [23, 0]
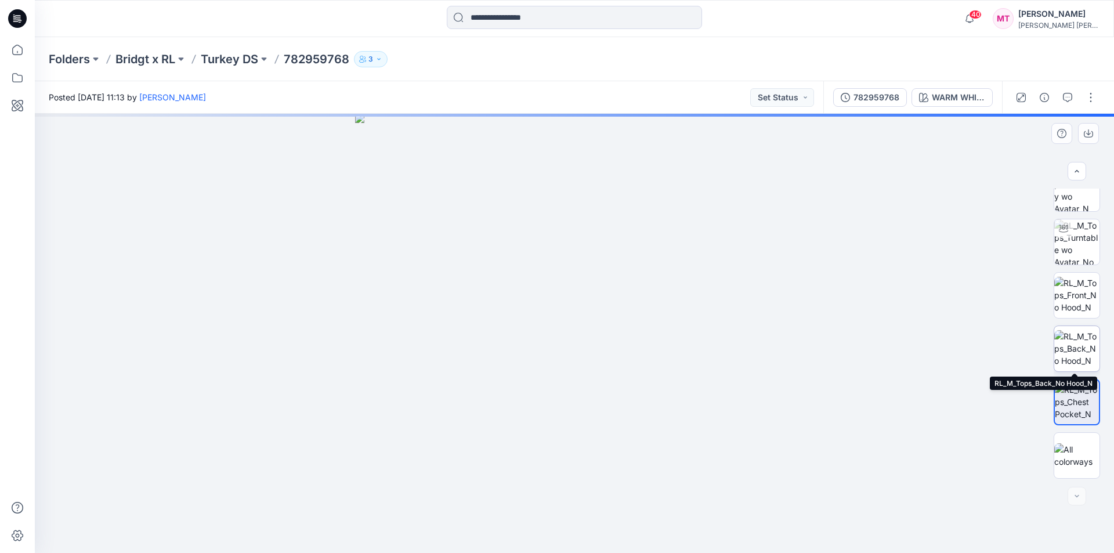
click at [1080, 347] on img at bounding box center [1076, 348] width 45 height 37
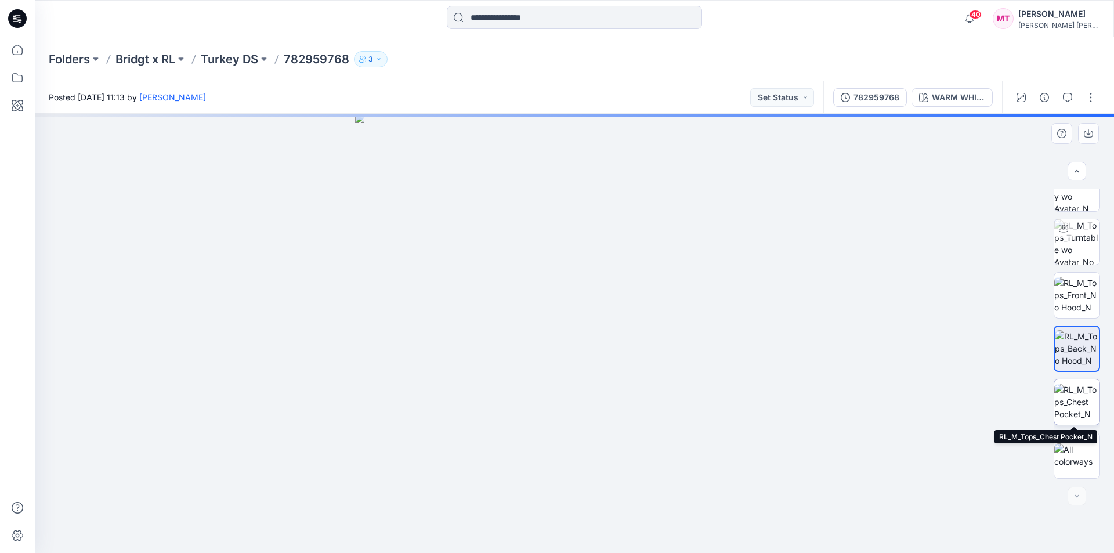
click at [1087, 392] on img at bounding box center [1076, 402] width 45 height 37
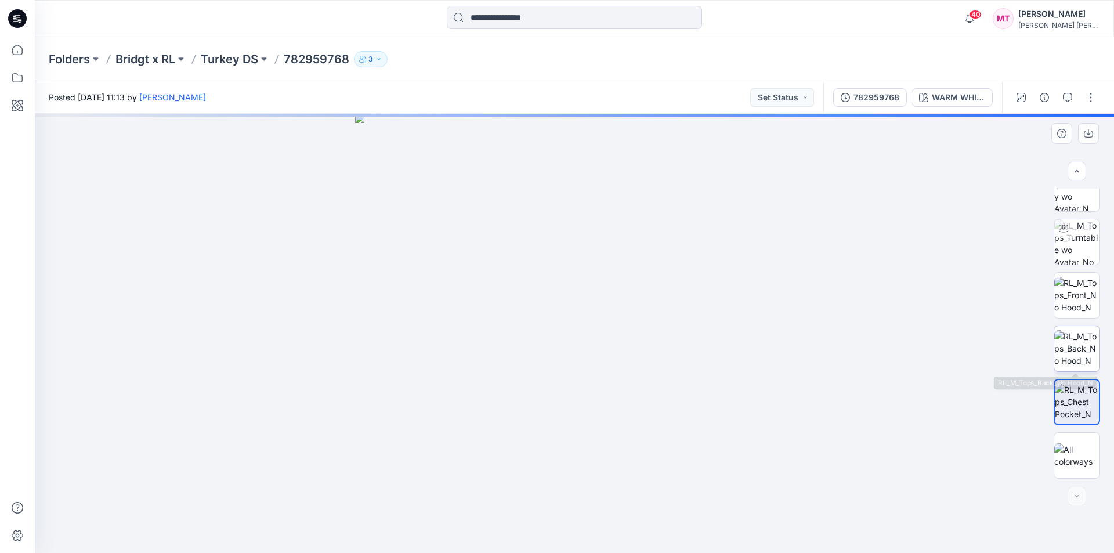
click at [1082, 348] on img at bounding box center [1076, 348] width 45 height 37
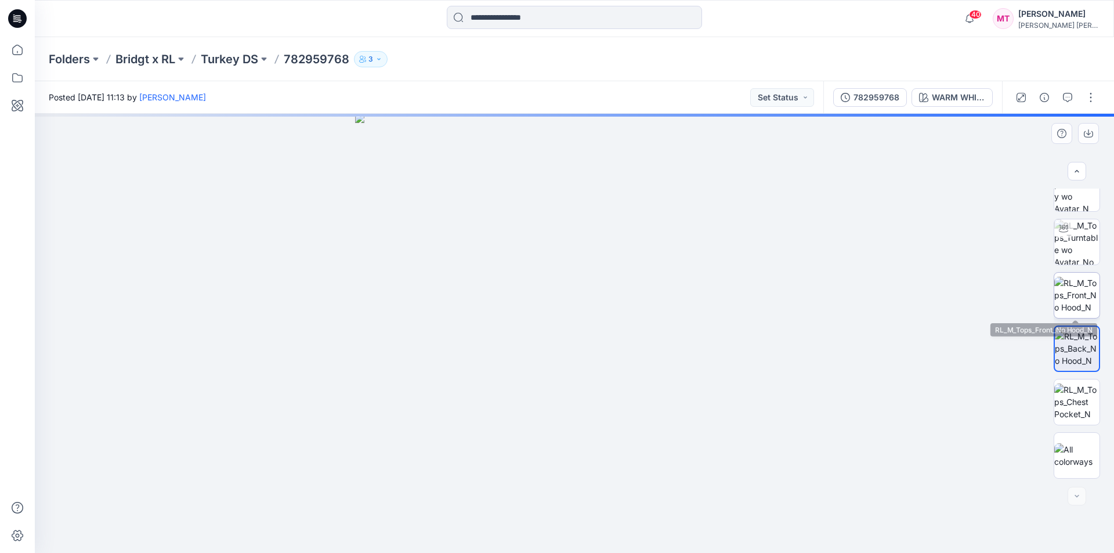
click at [1076, 290] on img at bounding box center [1076, 295] width 45 height 37
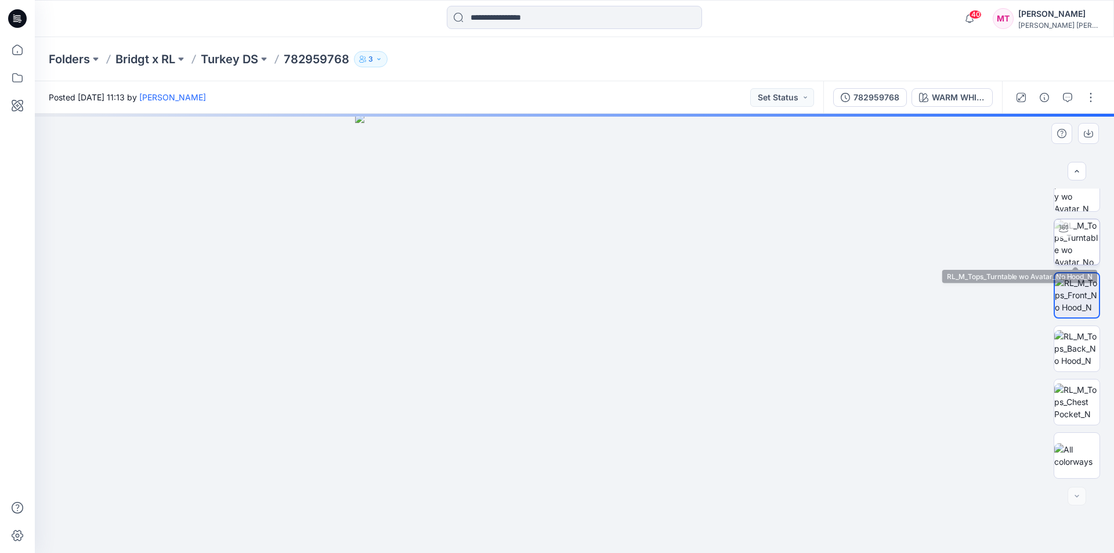
click at [1071, 238] on img at bounding box center [1076, 241] width 45 height 45
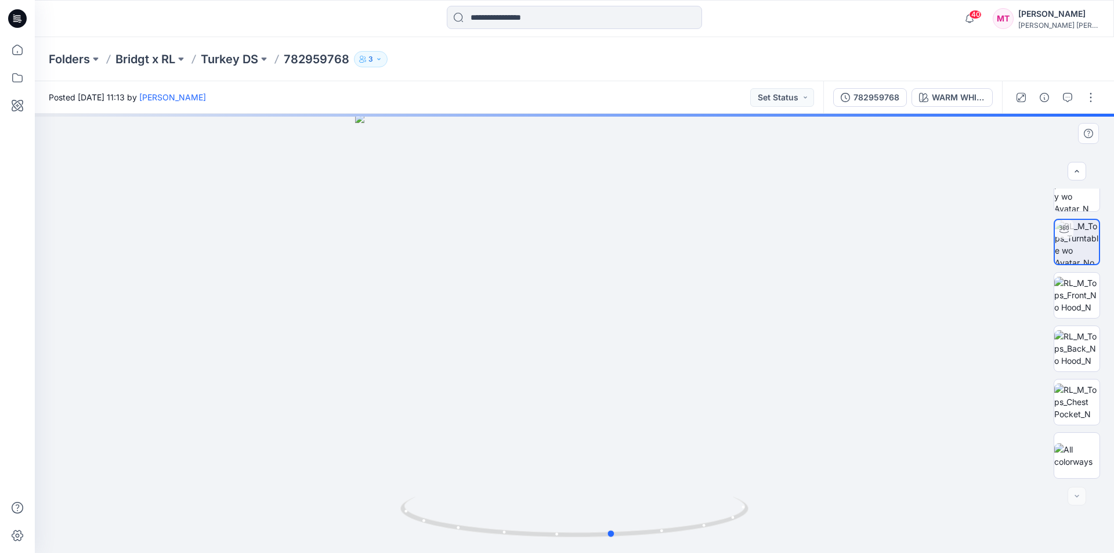
drag, startPoint x: 691, startPoint y: 417, endPoint x: 743, endPoint y: 417, distance: 52.2
click at [744, 417] on div at bounding box center [574, 333] width 1079 height 439
drag, startPoint x: 639, startPoint y: 309, endPoint x: 645, endPoint y: 293, distance: 16.7
click at [645, 292] on img at bounding box center [580, 157] width 1118 height 791
click at [247, 55] on p "Turkey DS" at bounding box center [229, 59] width 57 height 16
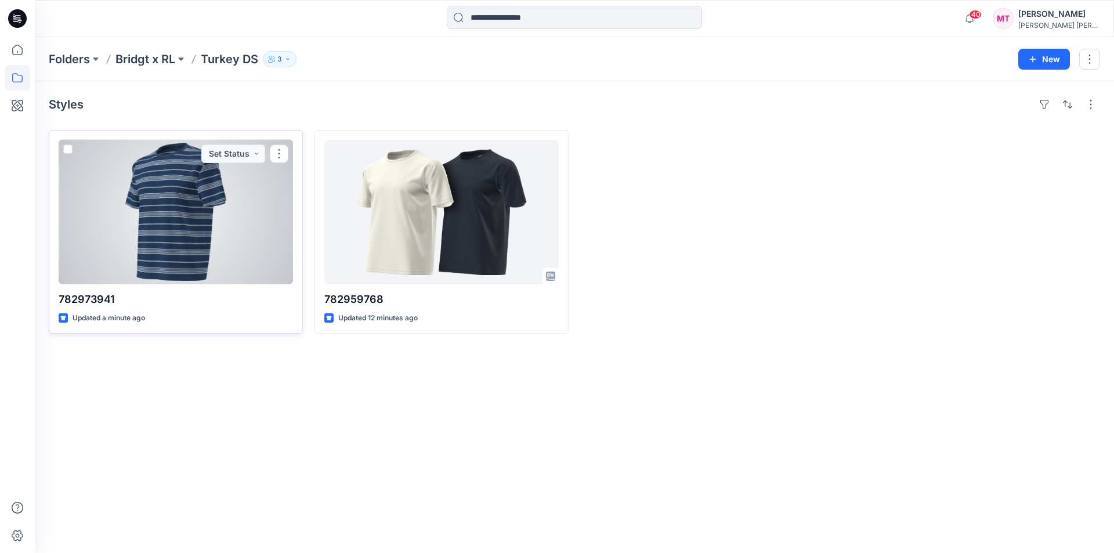
click at [205, 234] on div at bounding box center [176, 212] width 234 height 144
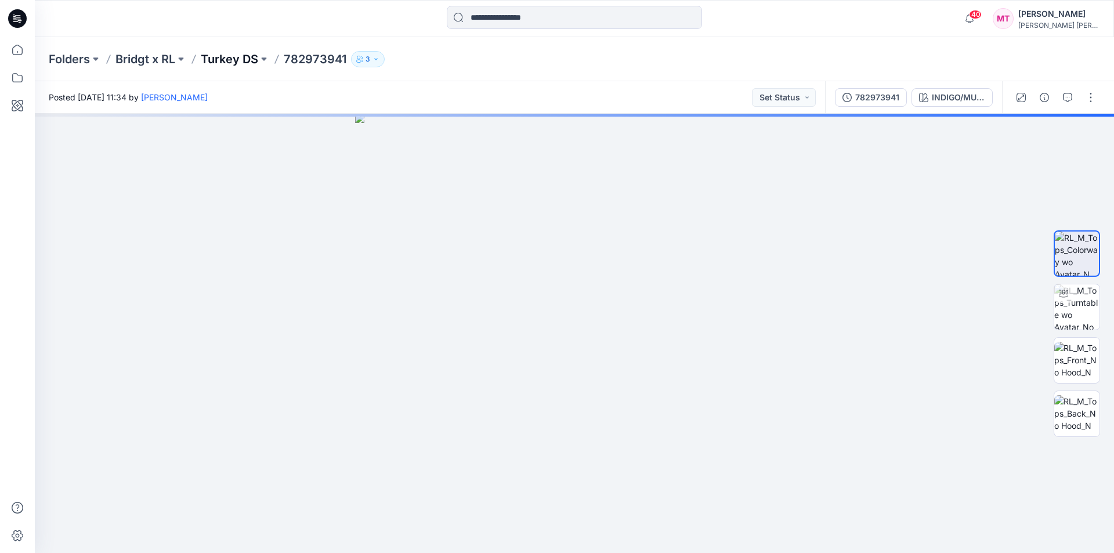
click at [232, 63] on p "Turkey DS" at bounding box center [229, 59] width 57 height 16
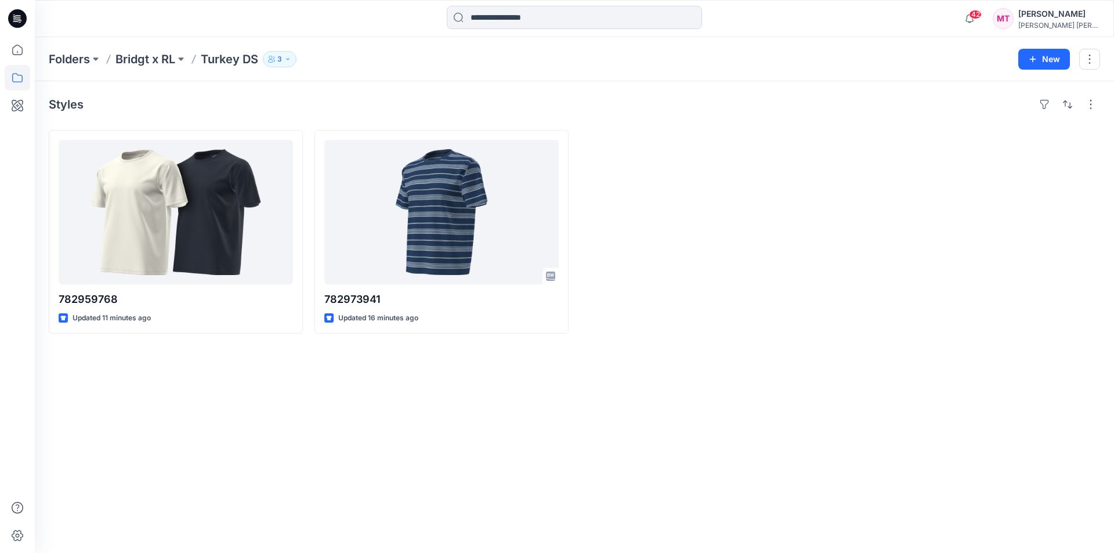
click at [659, 371] on div "Styles 782959768 Updated 11 minutes ago 782973941 Updated 16 minutes ago" at bounding box center [574, 317] width 1079 height 472
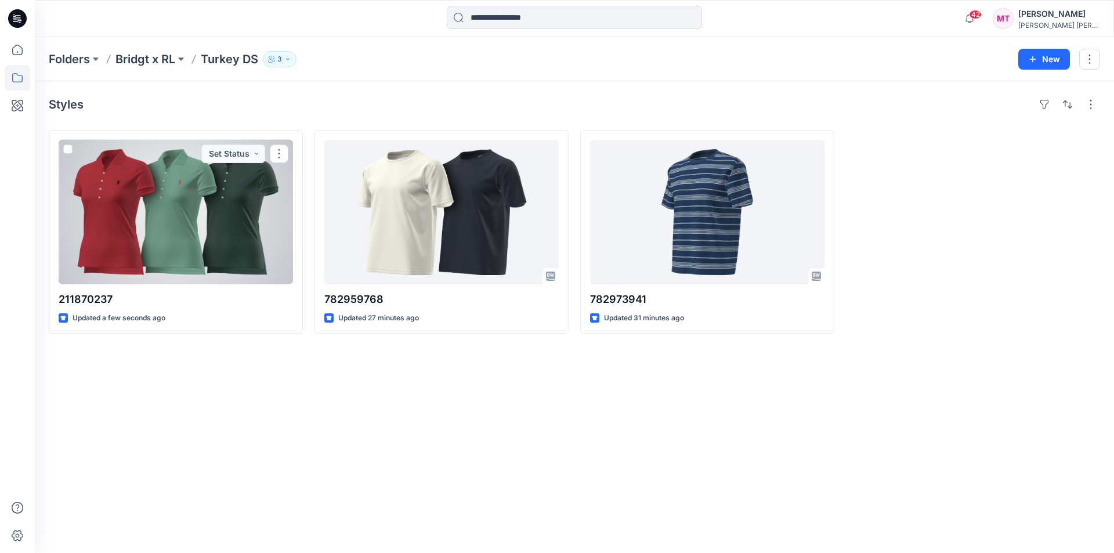
click at [198, 239] on div at bounding box center [176, 212] width 234 height 144
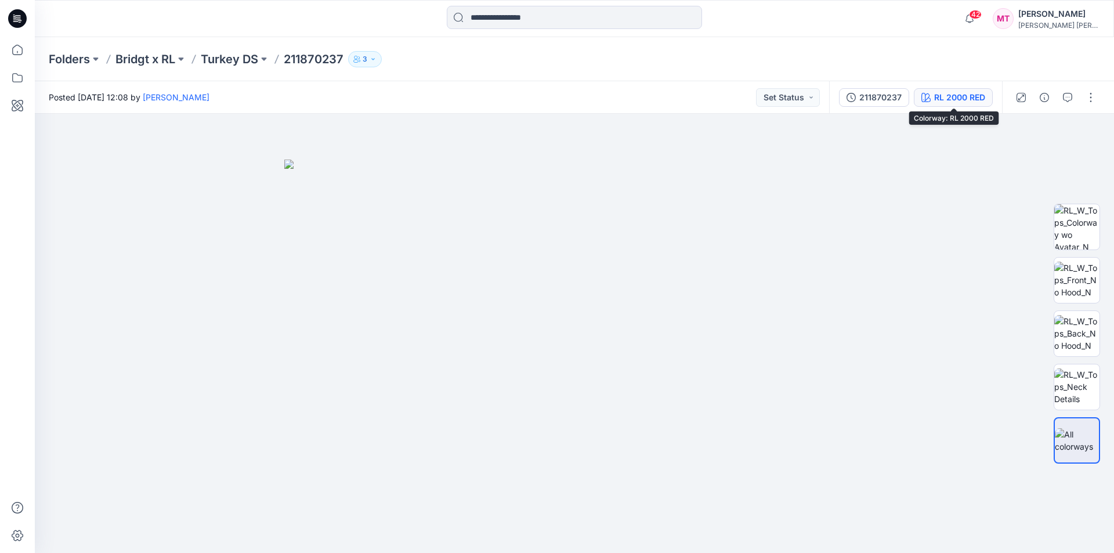
click at [952, 99] on div "RL 2000 RED" at bounding box center [959, 97] width 51 height 13
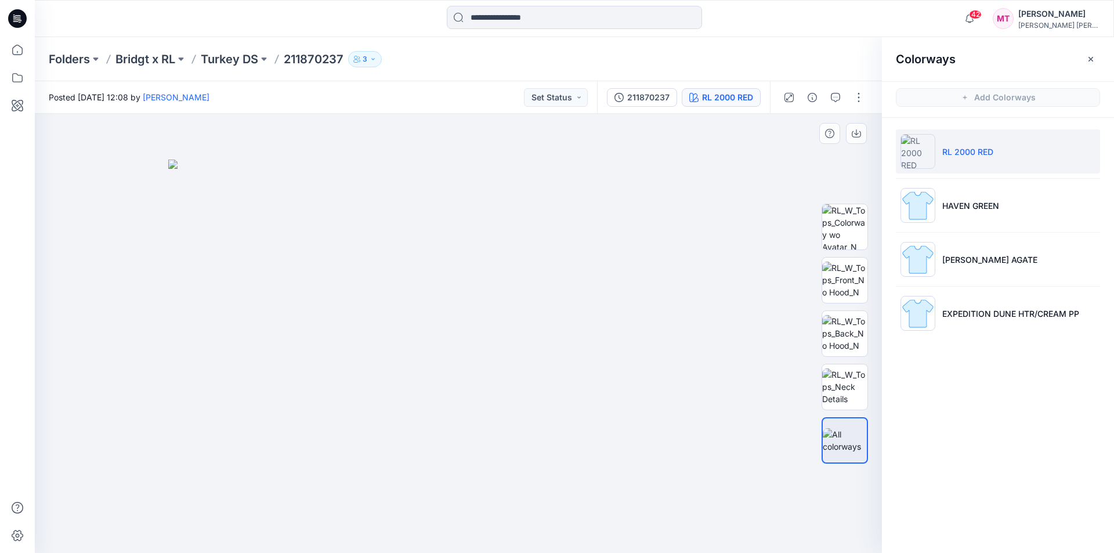
click at [716, 322] on img at bounding box center [458, 357] width 580 height 394
click at [847, 279] on img at bounding box center [844, 280] width 45 height 37
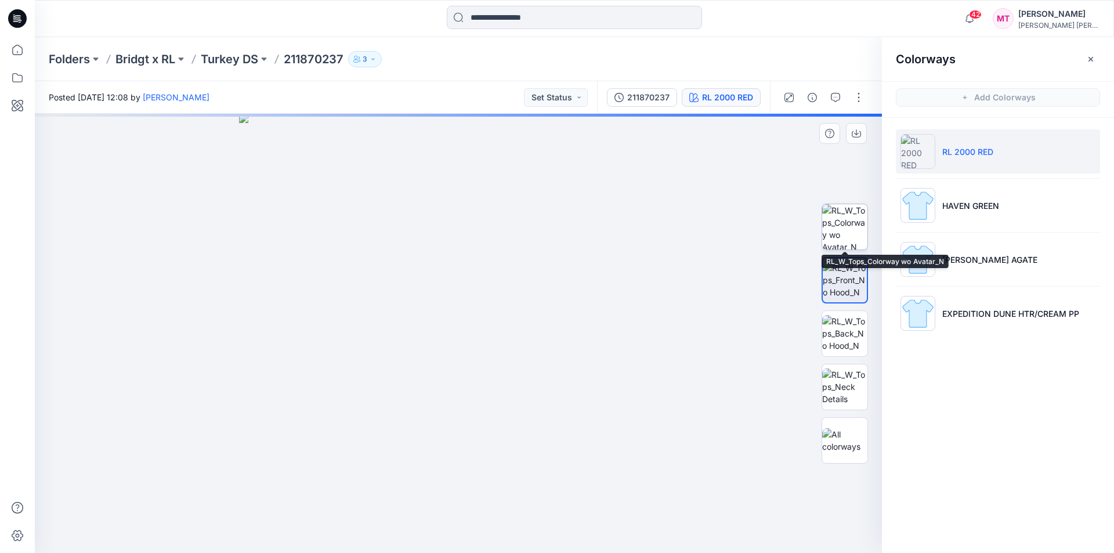
click at [849, 233] on img at bounding box center [844, 226] width 45 height 45
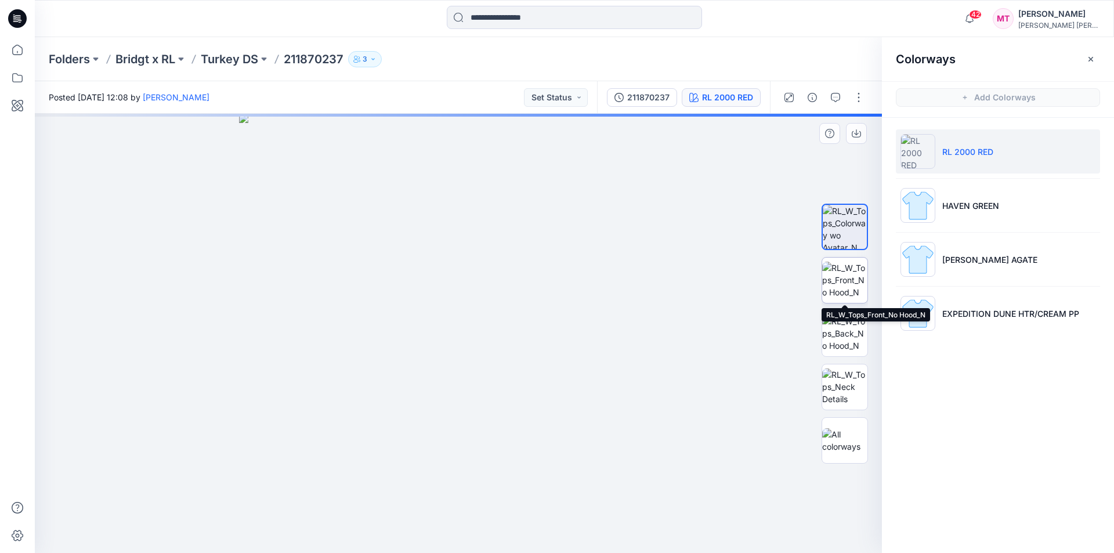
click at [846, 281] on img at bounding box center [844, 280] width 45 height 37
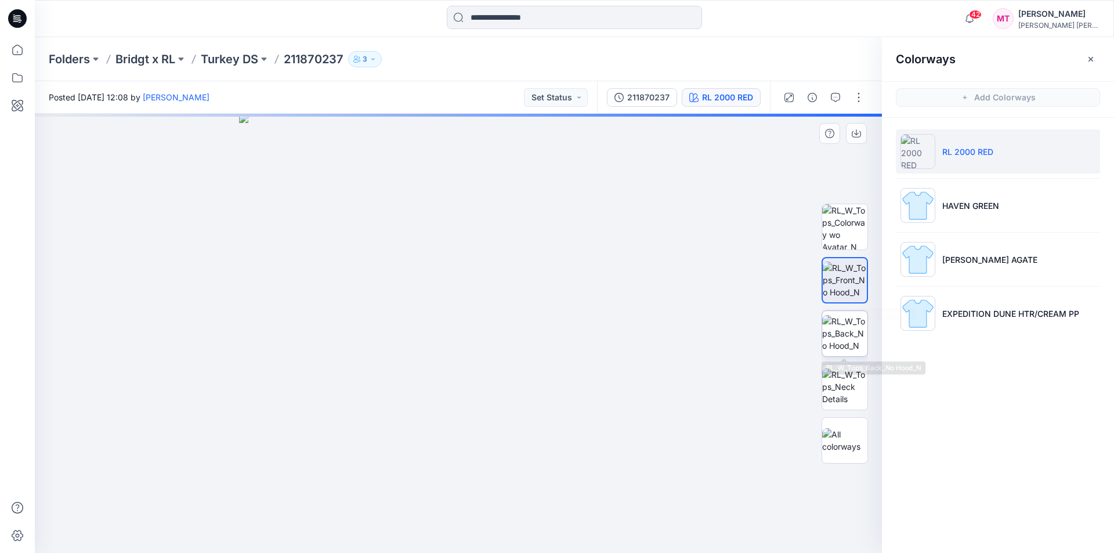
click at [844, 331] on img at bounding box center [844, 333] width 45 height 37
click at [842, 360] on div at bounding box center [845, 334] width 46 height 290
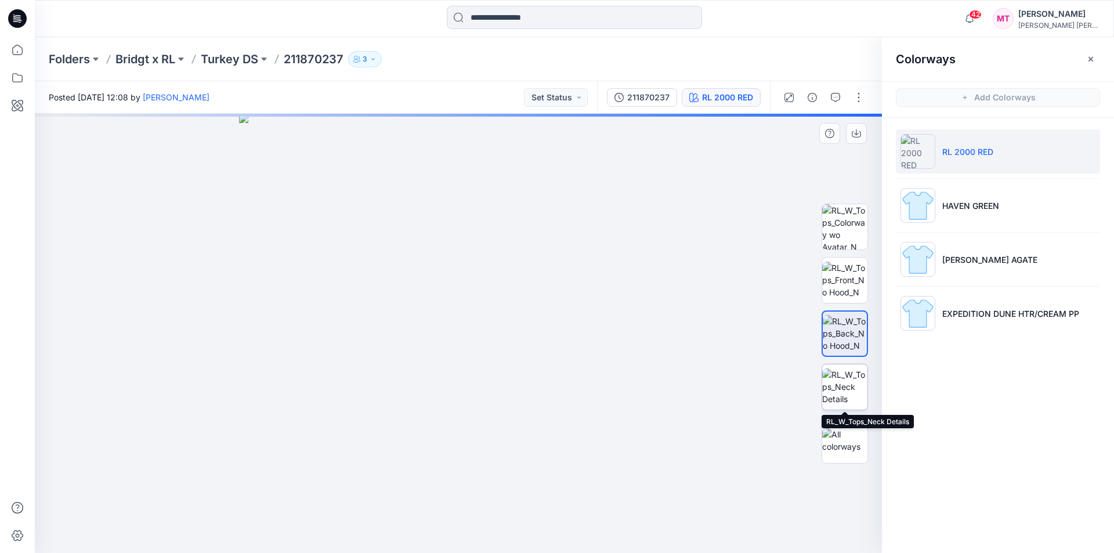
click at [840, 397] on img at bounding box center [844, 386] width 45 height 37
click at [848, 288] on img at bounding box center [844, 280] width 45 height 37
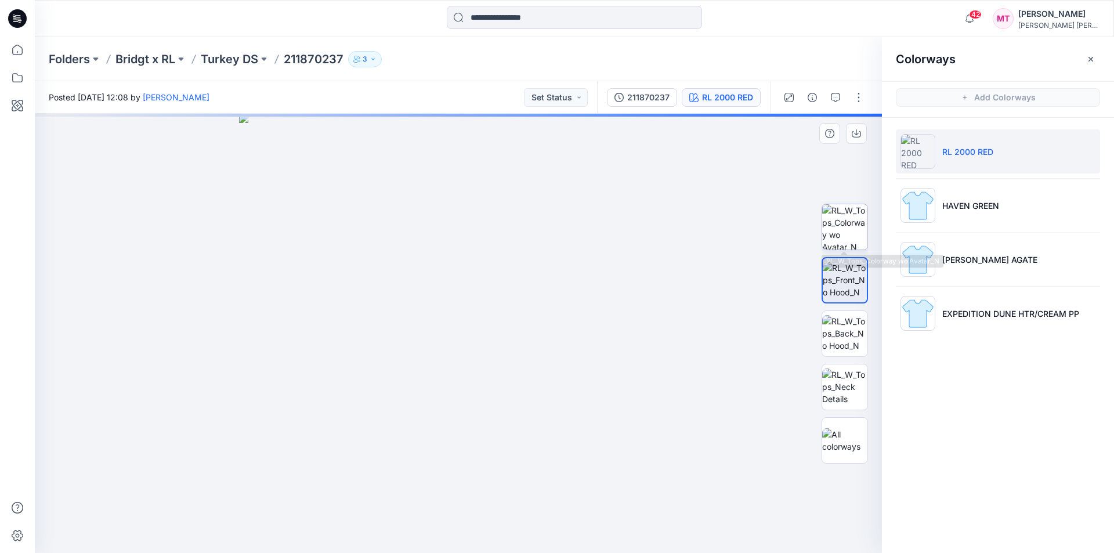
click at [854, 237] on img at bounding box center [844, 226] width 45 height 45
drag, startPoint x: 569, startPoint y: 260, endPoint x: 546, endPoint y: 371, distance: 113.7
click at [546, 371] on img at bounding box center [437, 127] width 1480 height 851
click at [546, 371] on img at bounding box center [436, 129] width 1480 height 848
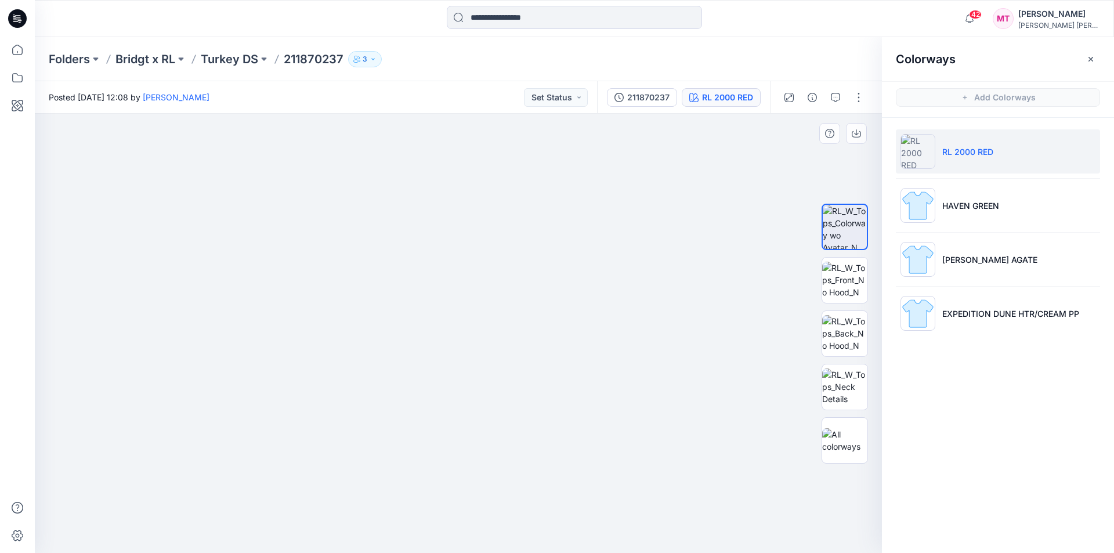
drag, startPoint x: 520, startPoint y: 390, endPoint x: 525, endPoint y: 259, distance: 131.2
click at [525, 259] on img at bounding box center [463, 115] width 1220 height 875
drag, startPoint x: 531, startPoint y: 305, endPoint x: 538, endPoint y: 414, distance: 109.3
click at [538, 414] on img at bounding box center [492, 90] width 1220 height 926
drag, startPoint x: 538, startPoint y: 288, endPoint x: 533, endPoint y: 345, distance: 57.1
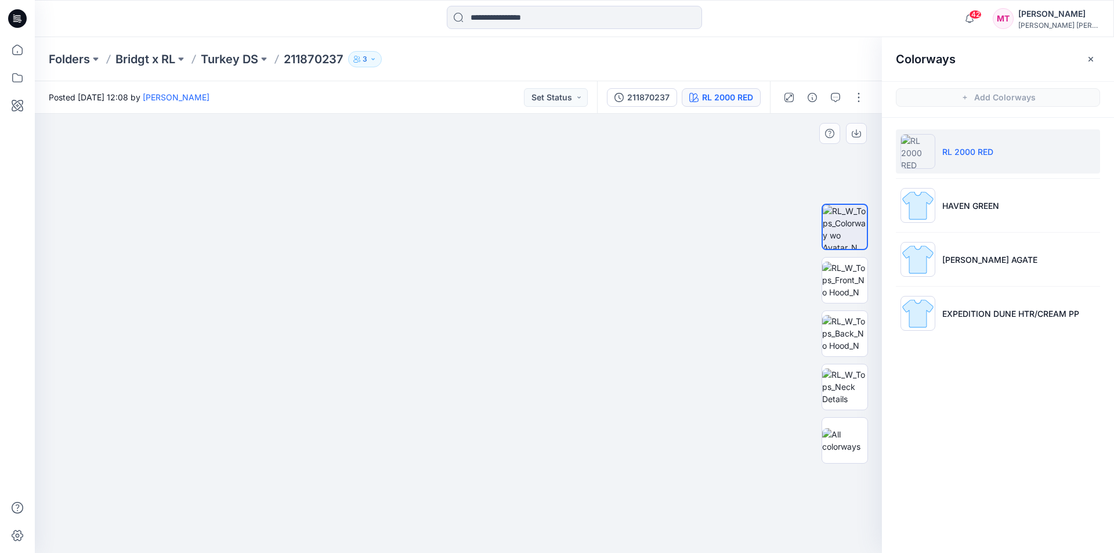
click at [533, 345] on img at bounding box center [483, 185] width 1220 height 735
click at [518, 417] on img at bounding box center [458, 284] width 699 height 538
click at [834, 273] on img at bounding box center [844, 280] width 45 height 37
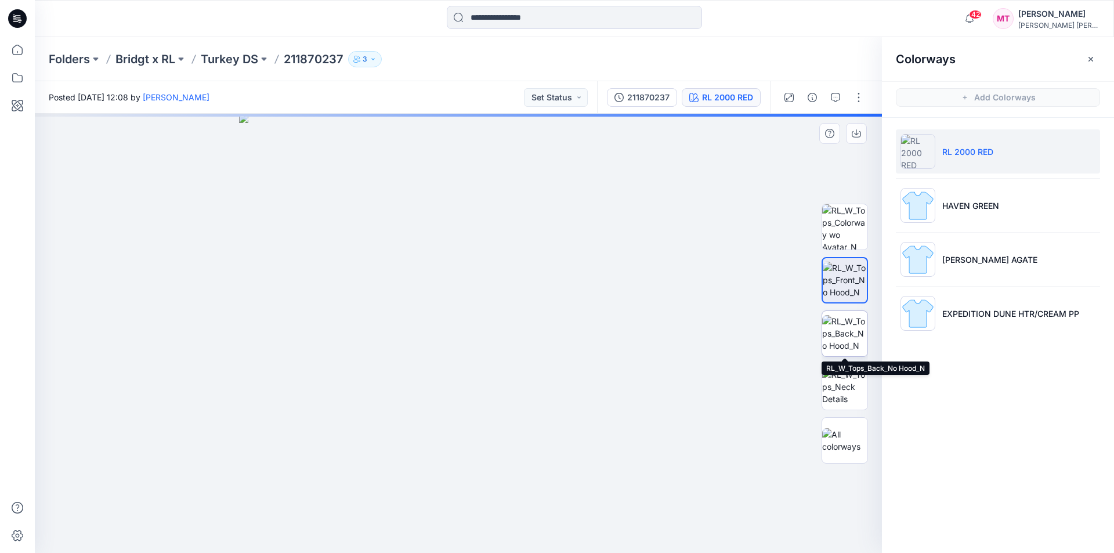
click at [841, 323] on img at bounding box center [844, 333] width 45 height 37
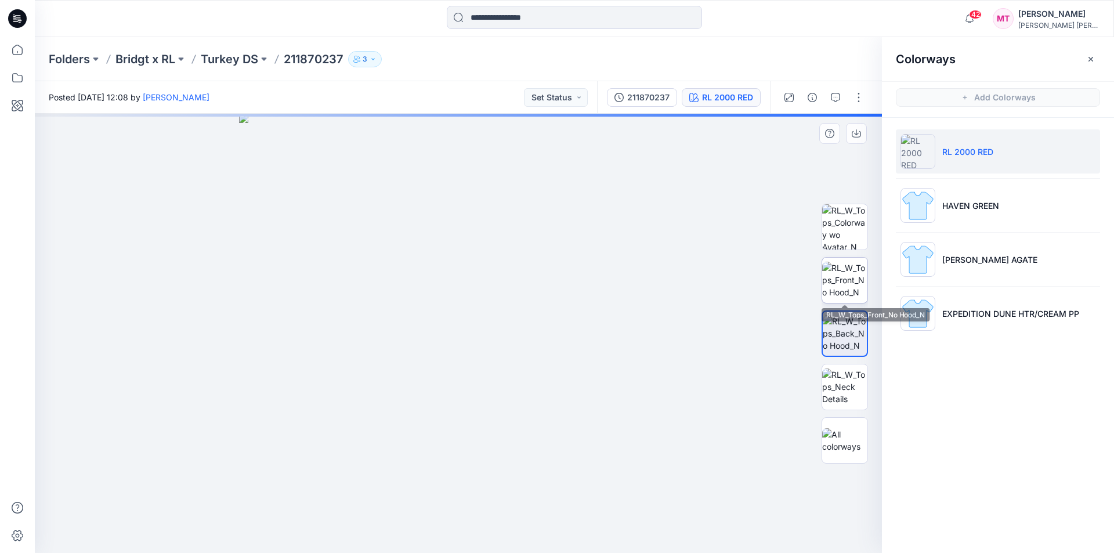
click at [843, 298] on img at bounding box center [844, 280] width 45 height 37
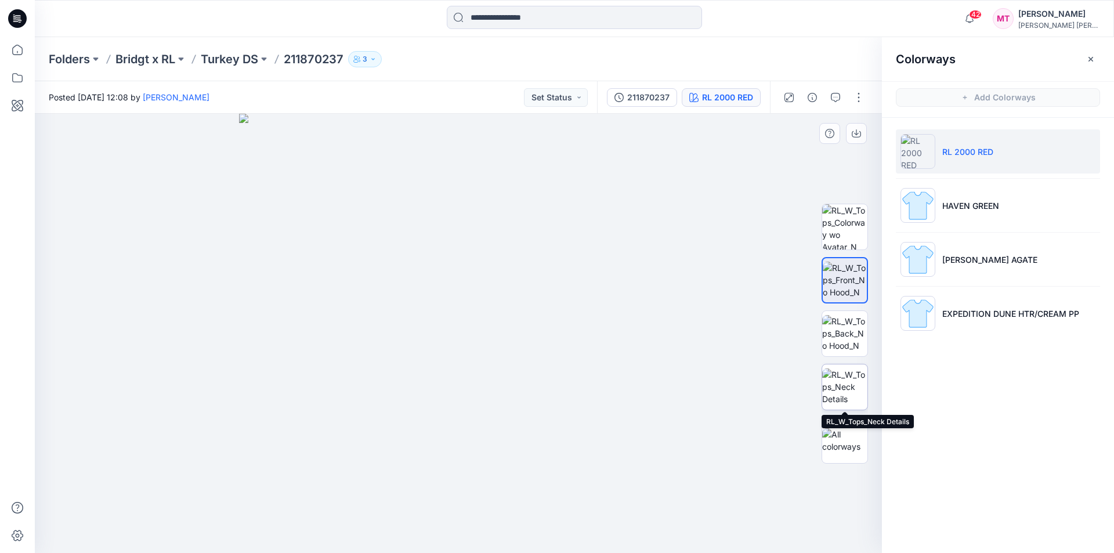
click at [845, 399] on img at bounding box center [844, 386] width 45 height 37
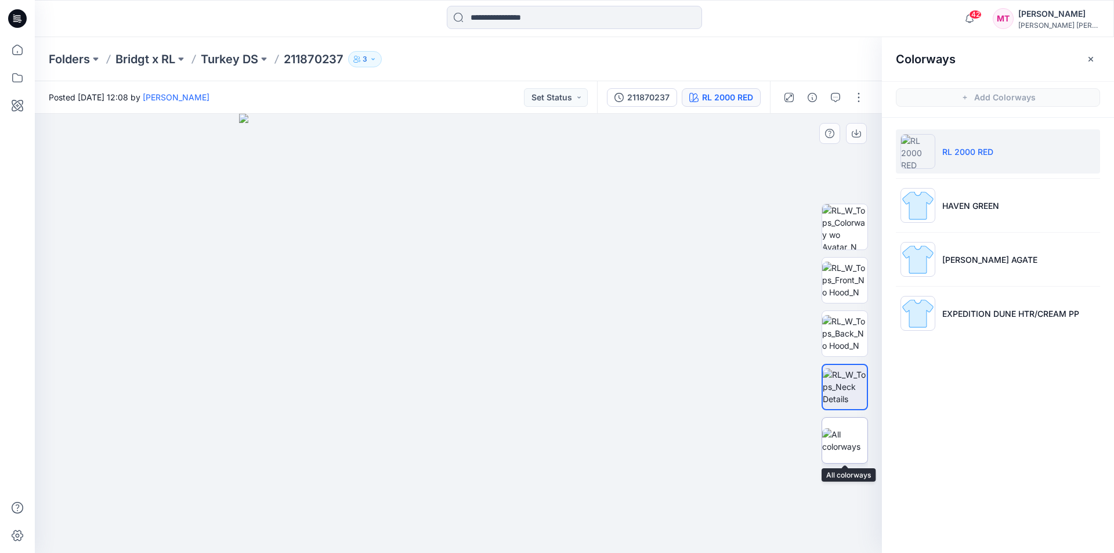
click at [841, 442] on img at bounding box center [844, 440] width 45 height 24
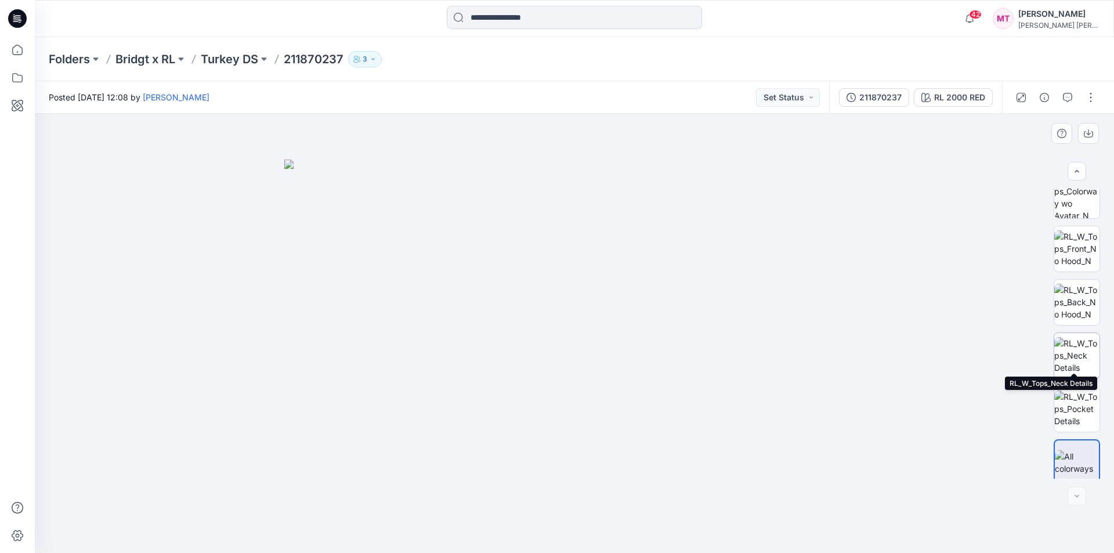
scroll to position [23, 0]
click at [226, 57] on p "Turkey DS" at bounding box center [229, 59] width 57 height 16
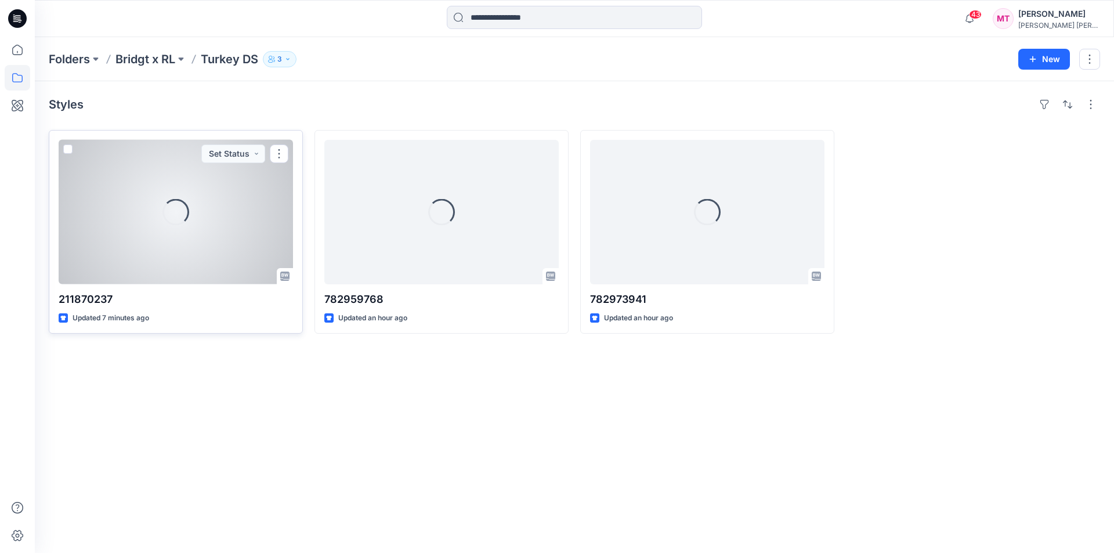
click at [196, 249] on div "Loading..." at bounding box center [176, 212] width 234 height 144
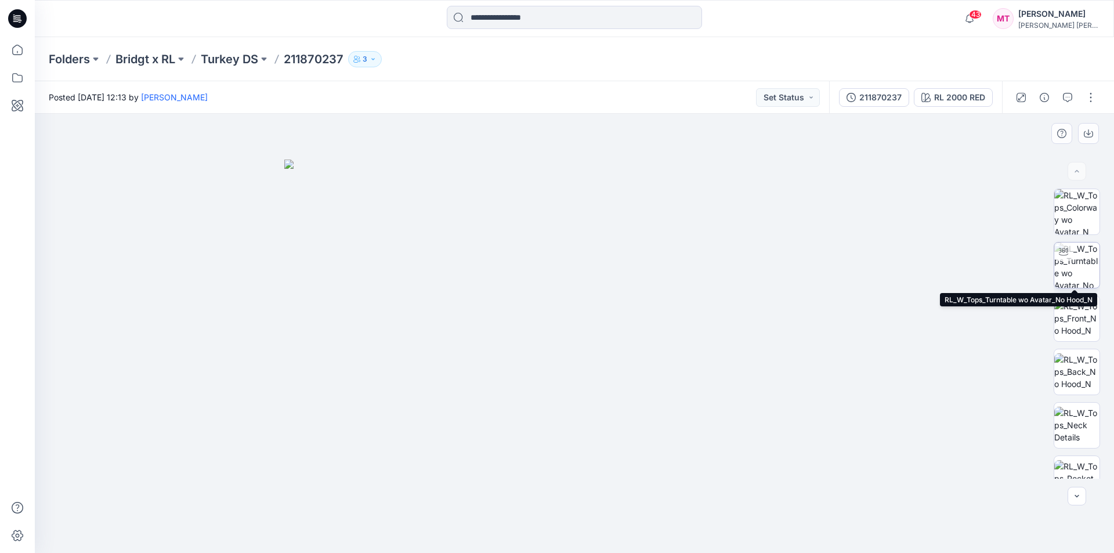
click at [1080, 269] on img at bounding box center [1076, 265] width 45 height 45
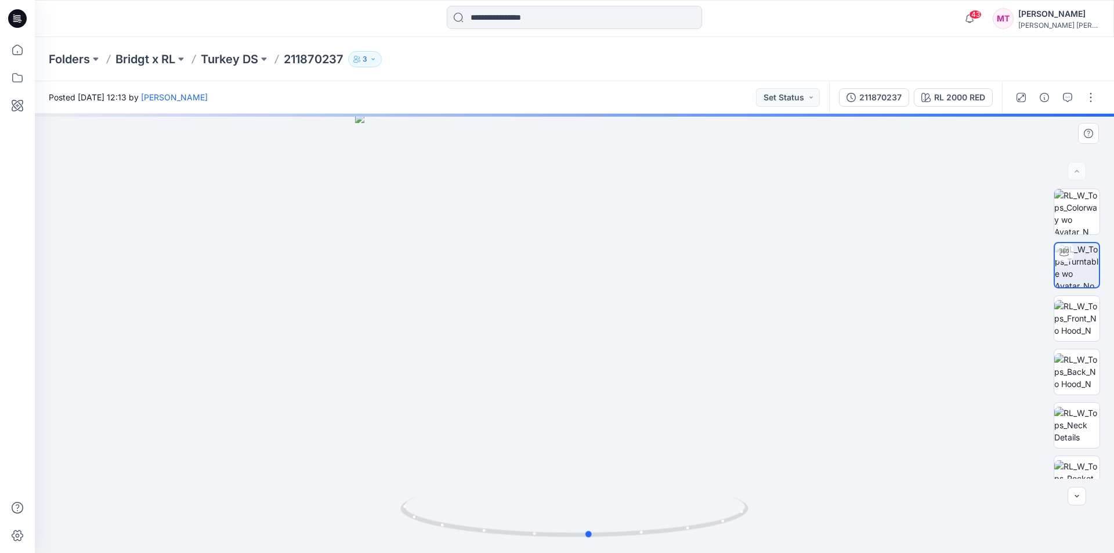
drag, startPoint x: 734, startPoint y: 358, endPoint x: 758, endPoint y: 368, distance: 26.5
click at [758, 368] on div at bounding box center [574, 333] width 1079 height 439
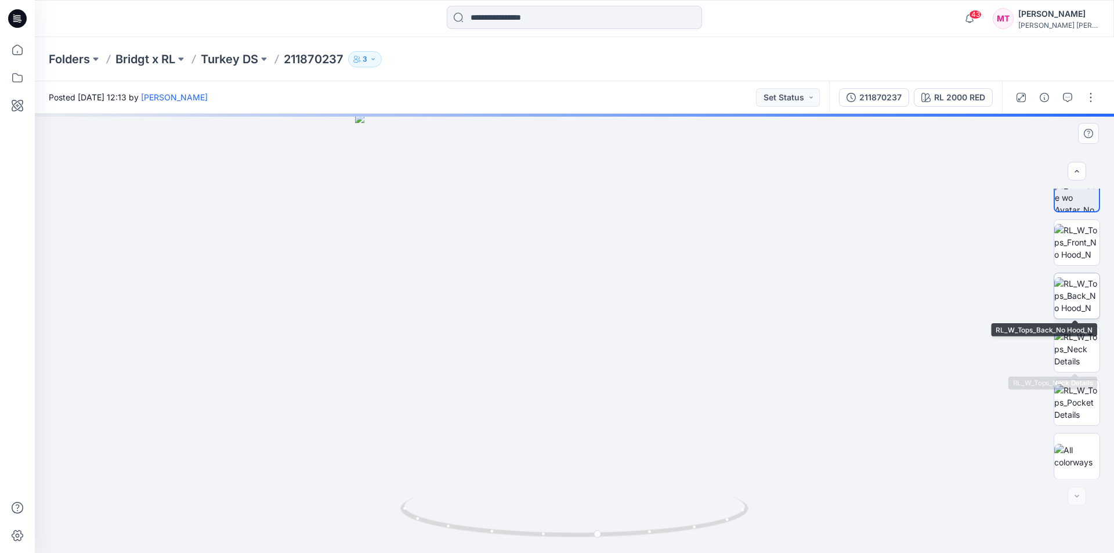
scroll to position [77, 0]
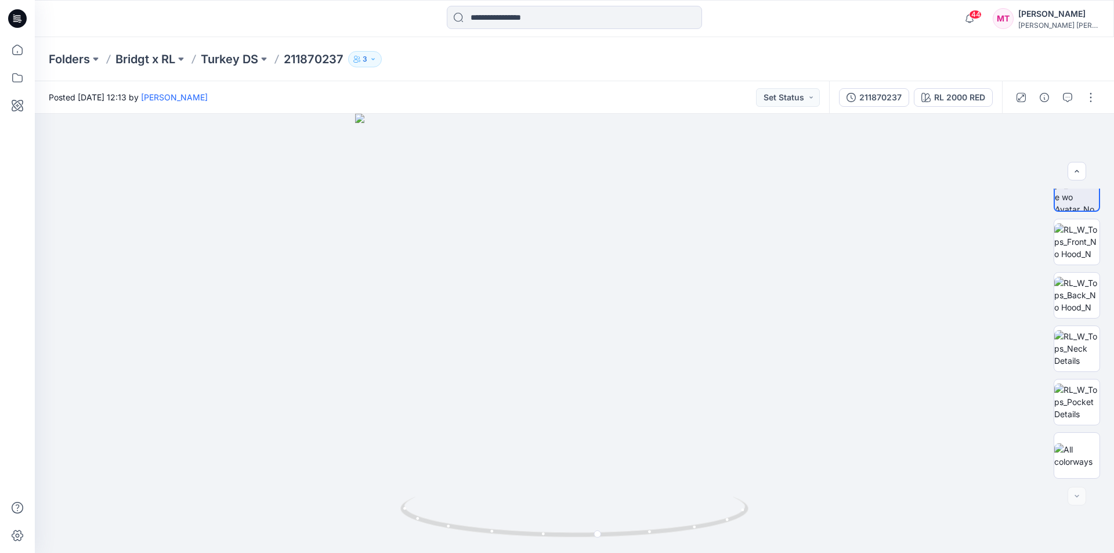
click at [238, 50] on div "Folders Bridgt x RL Turkey DS 211870237 3" at bounding box center [574, 59] width 1079 height 44
click at [241, 55] on p "Turkey DS" at bounding box center [229, 59] width 57 height 16
